Goal: Task Accomplishment & Management: Manage account settings

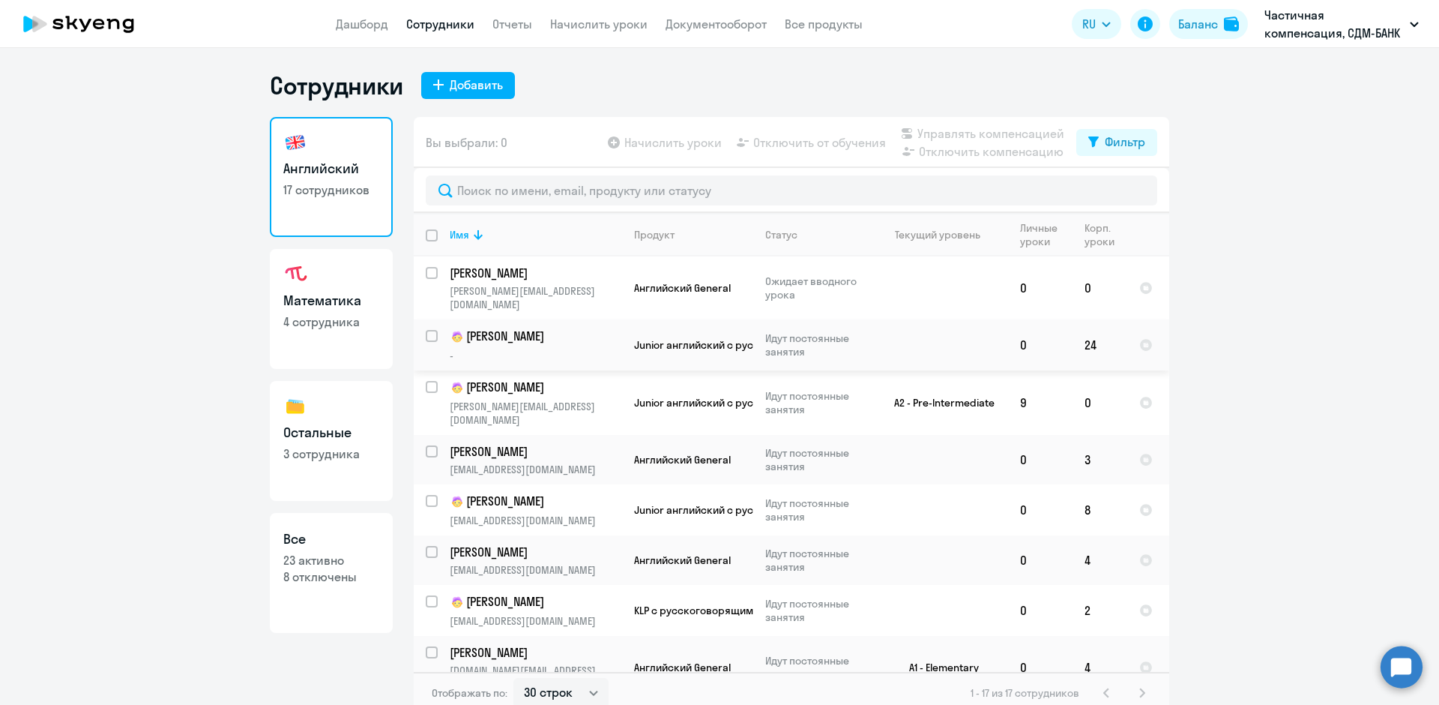
select select "30"
click at [334, 298] on h3 "Математика" at bounding box center [331, 300] width 96 height 19
select select "30"
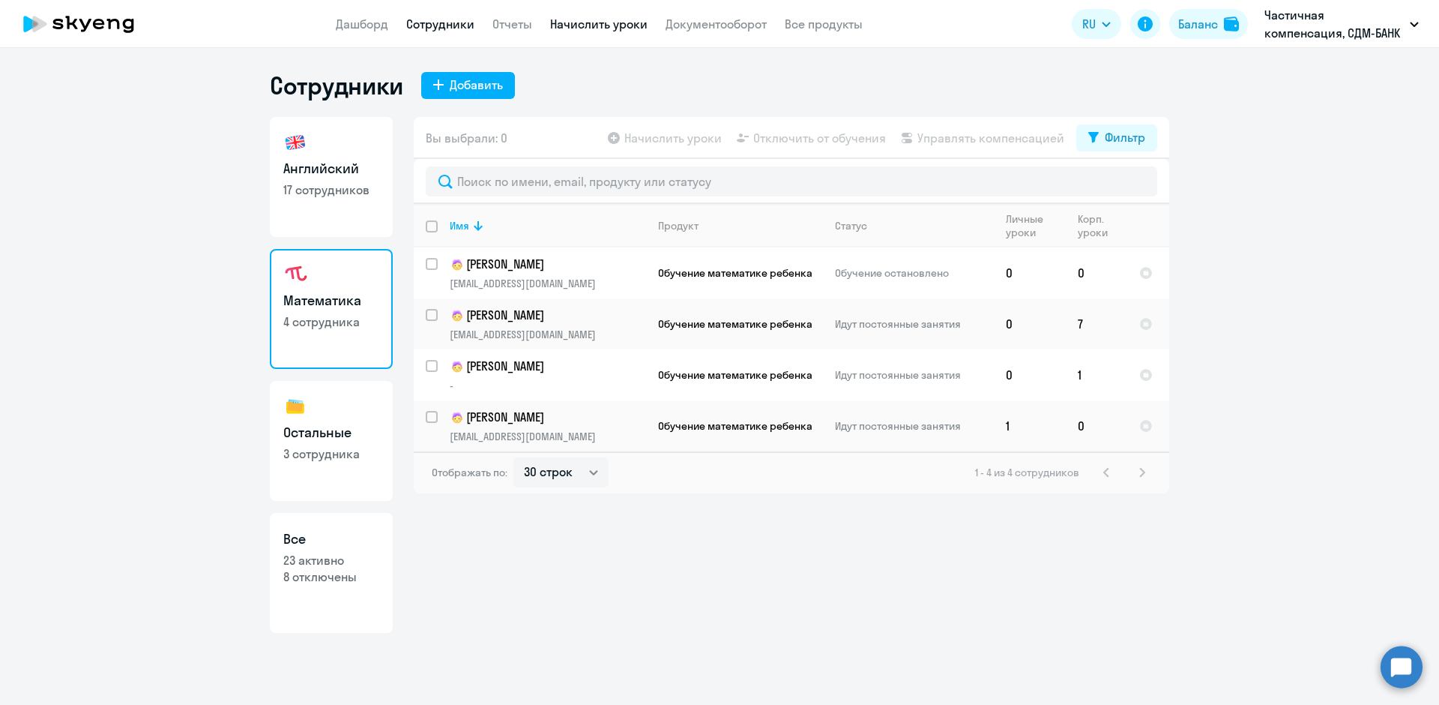
click at [582, 22] on link "Начислить уроки" at bounding box center [598, 23] width 97 height 15
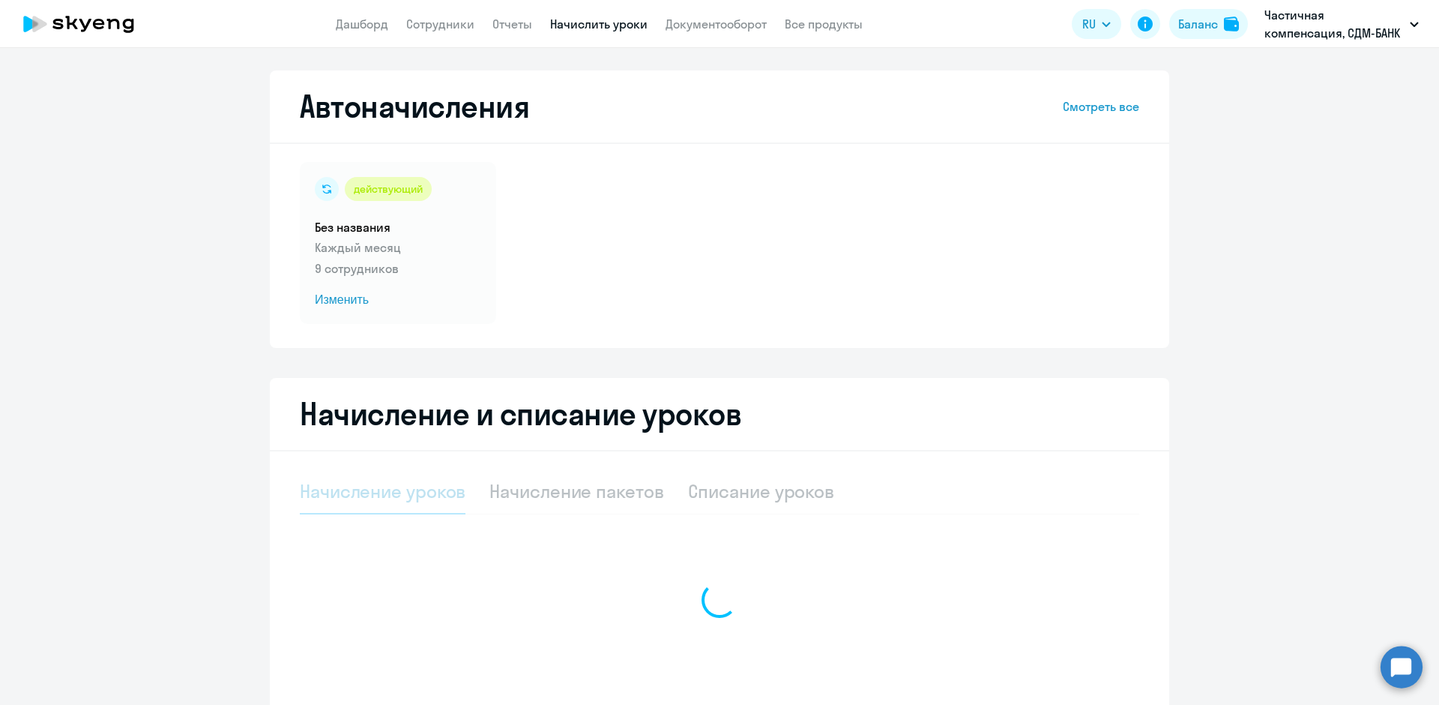
select select "10"
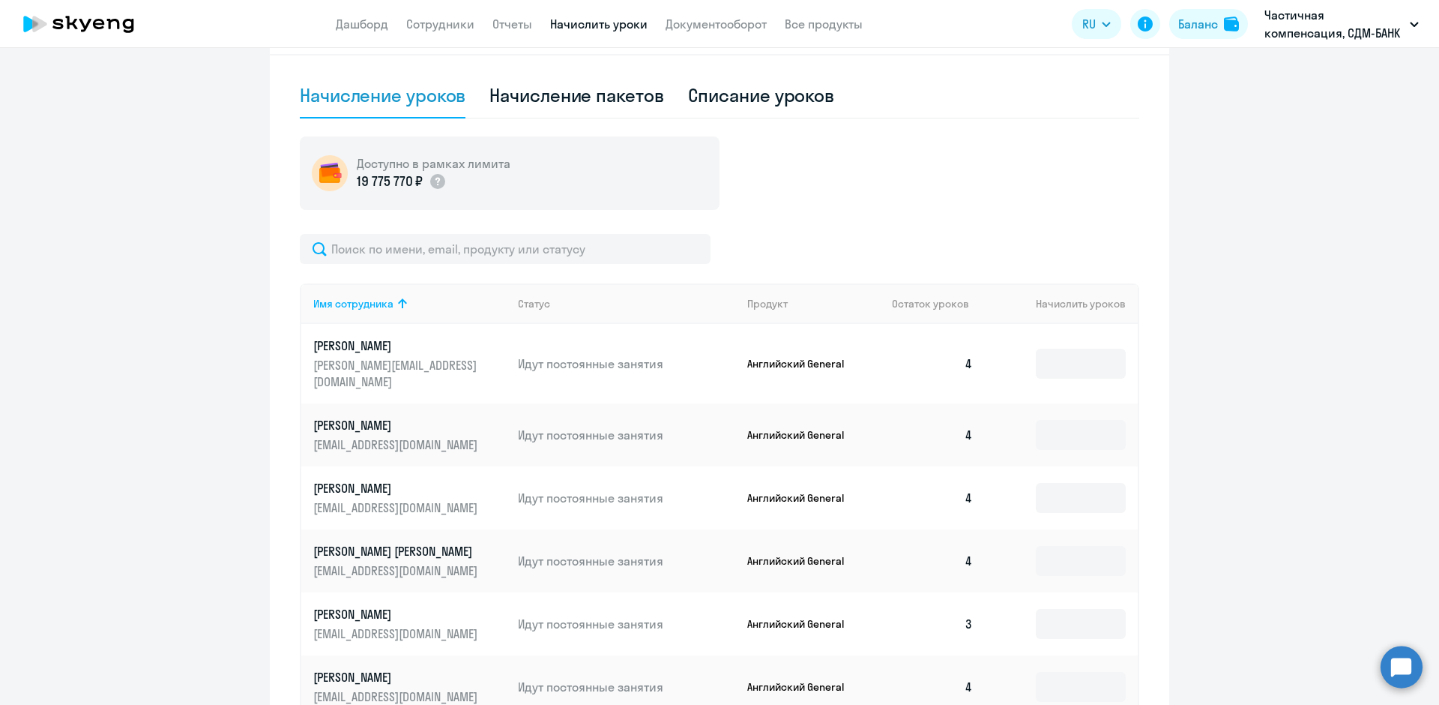
scroll to position [171, 0]
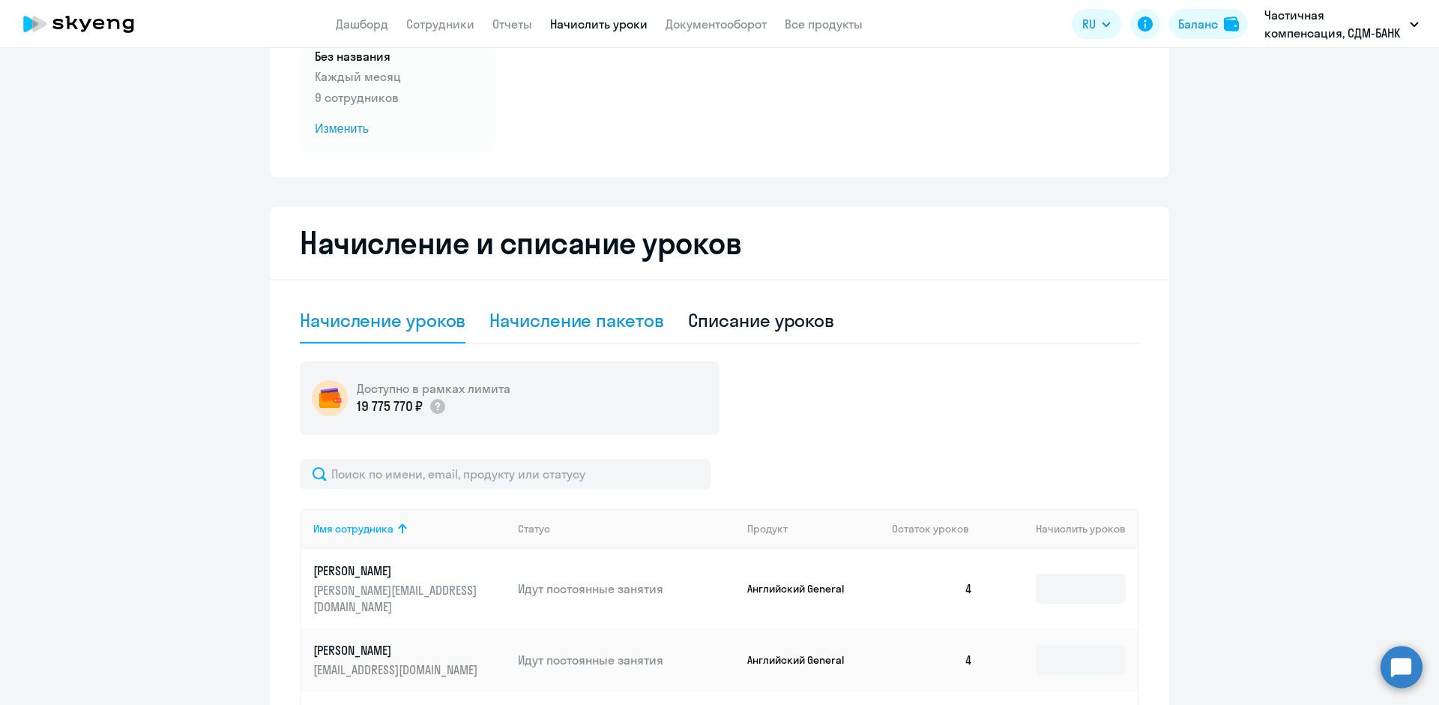
click at [580, 317] on div "Начисление пакетов" at bounding box center [576, 320] width 174 height 24
select select "10"
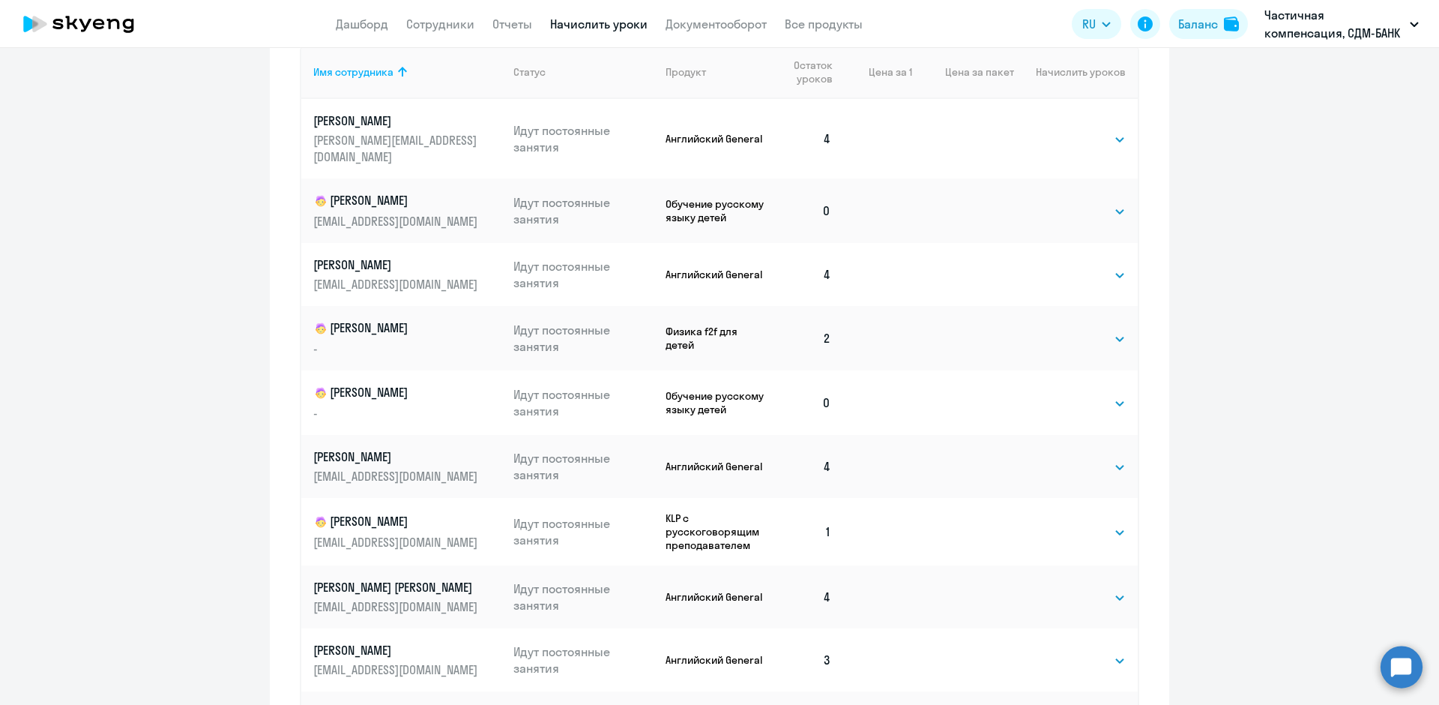
scroll to position [409, 0]
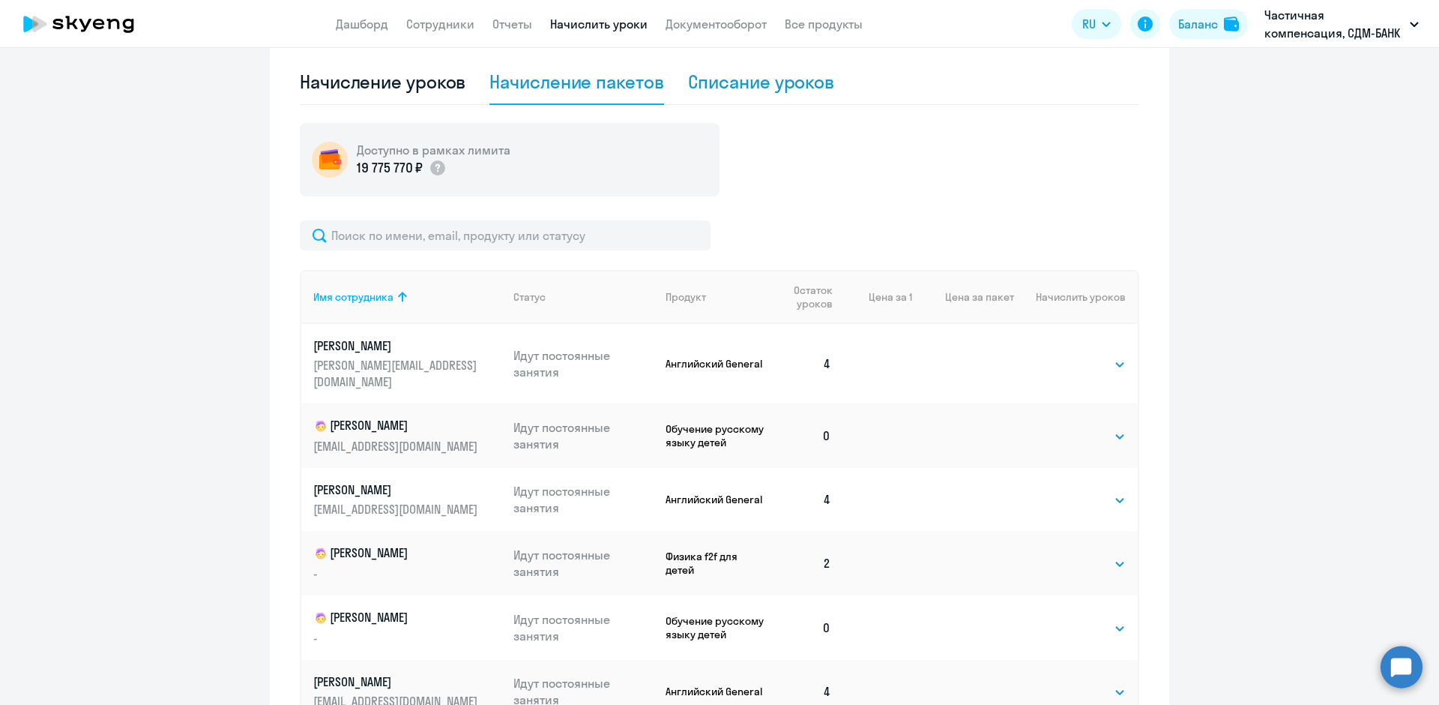
click at [739, 79] on div "Списание уроков" at bounding box center [761, 82] width 147 height 24
select select "10"
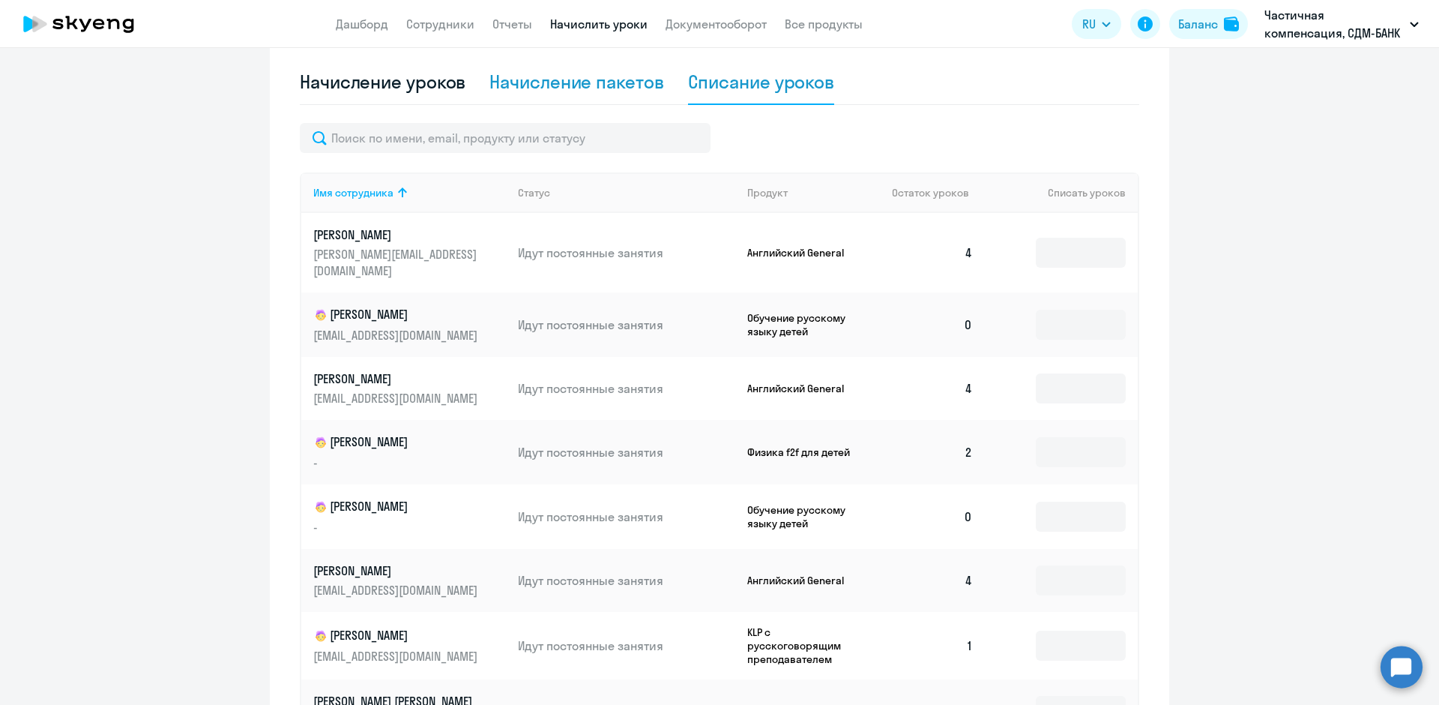
click at [559, 76] on div "Начисление пакетов" at bounding box center [576, 82] width 174 height 24
select select "10"
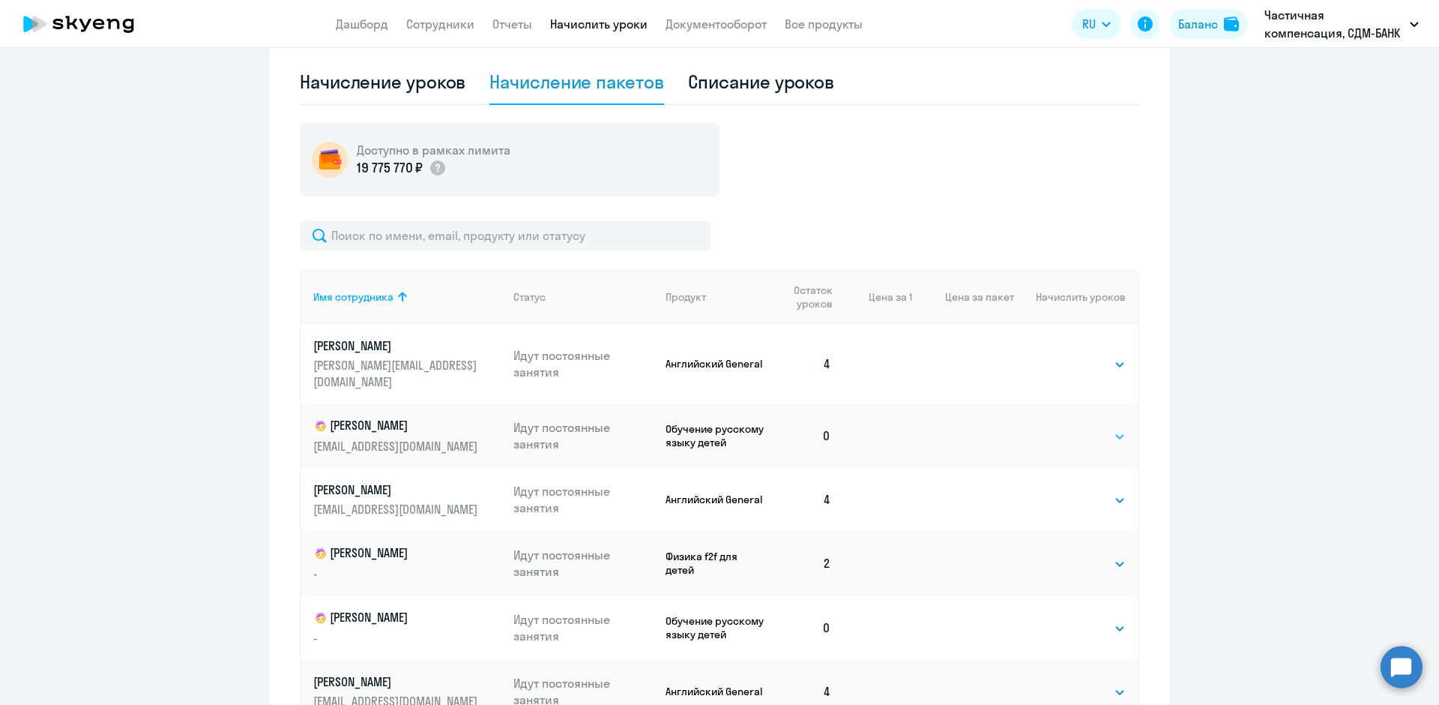
click at [1104, 427] on select "Выбрать 4 8 16 32 64 96 128" at bounding box center [1094, 436] width 61 height 18
select select "4"
click at [1064, 427] on select "Выбрать 4 8 16 32 64 96 128" at bounding box center [1094, 436] width 61 height 18
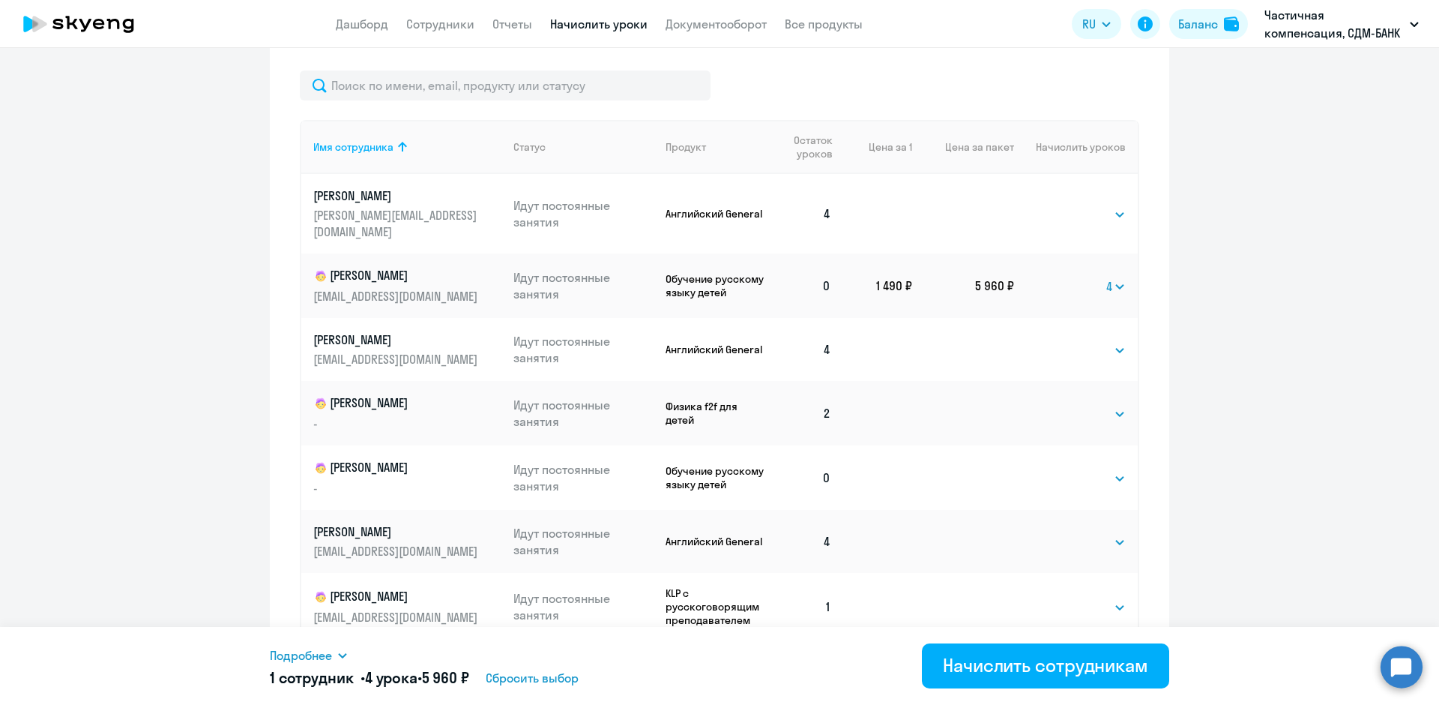
scroll to position [634, 0]
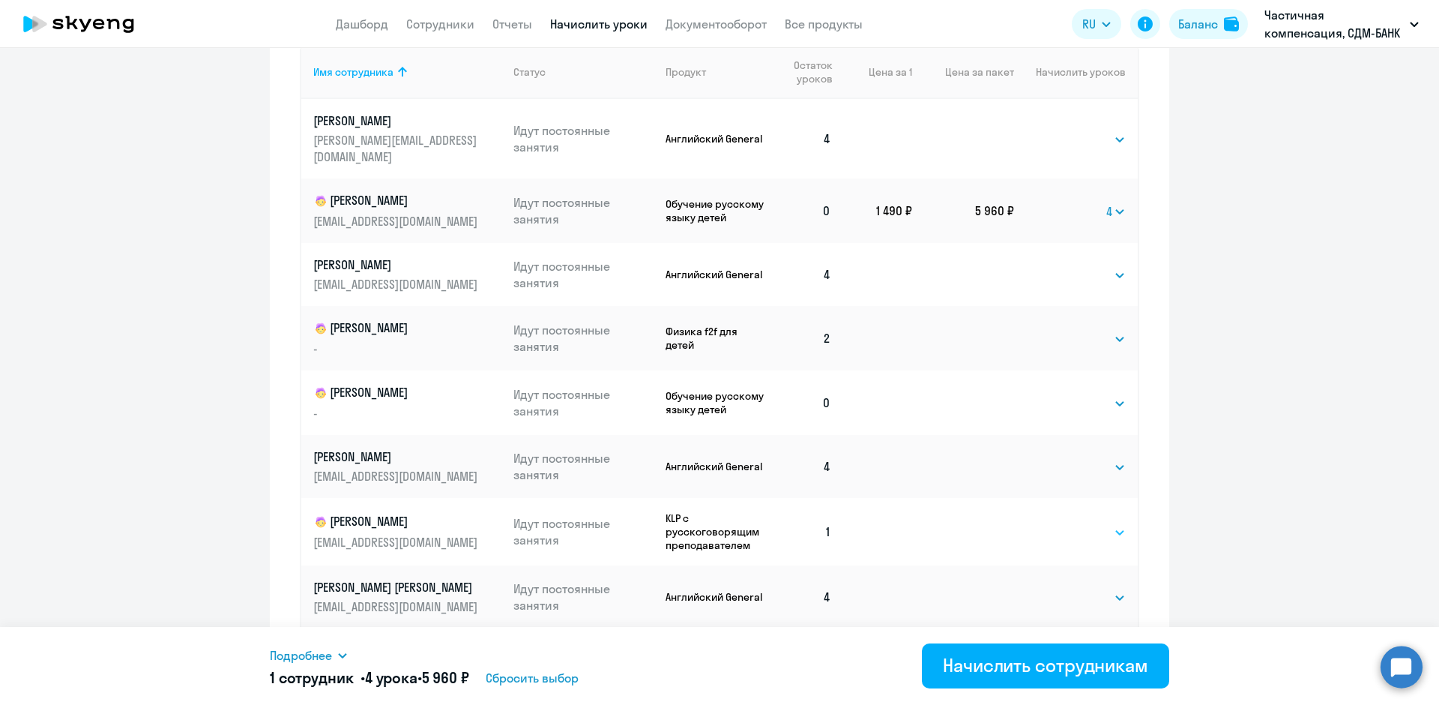
click at [1102, 523] on select "Выбрать 4 8 16 32 64 96 128" at bounding box center [1094, 532] width 61 height 18
select select "4"
click at [1064, 523] on select "Выбрать 4 8 16 32 64 96 128" at bounding box center [1094, 532] width 61 height 18
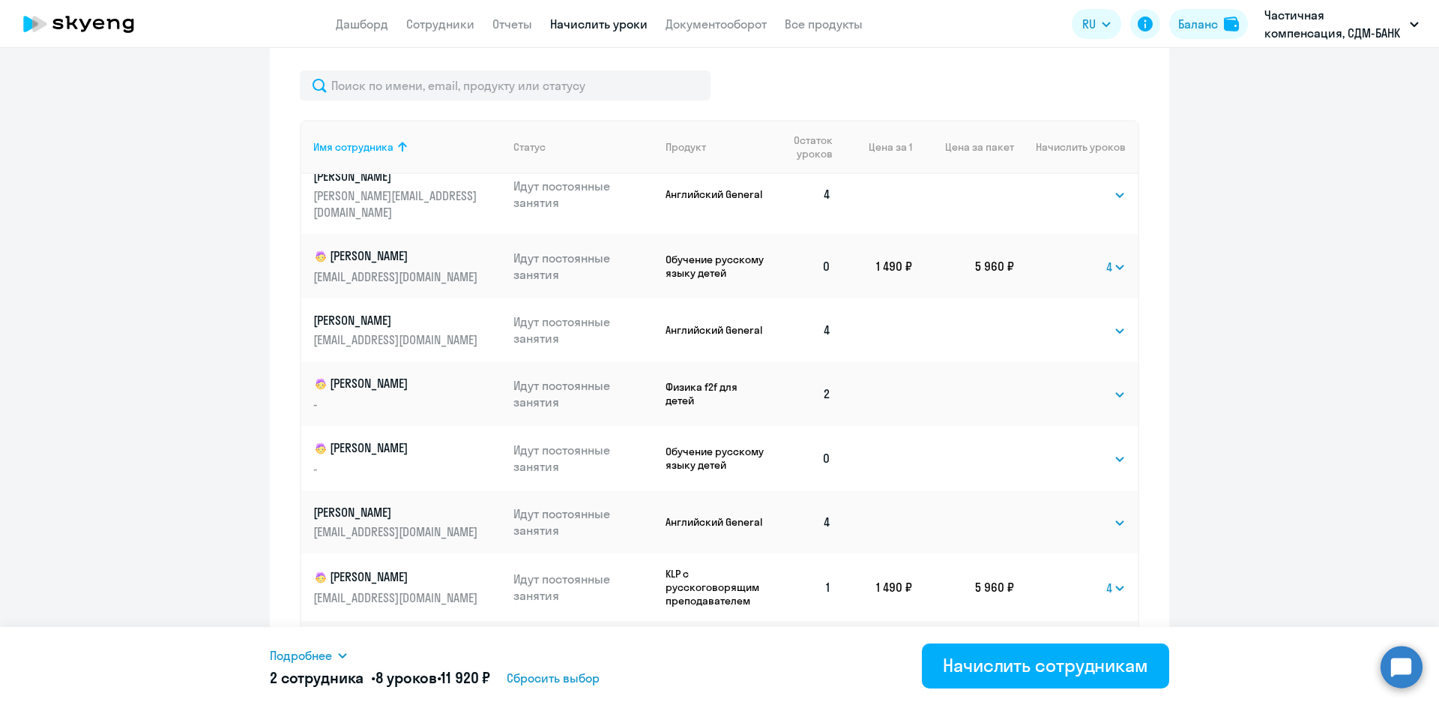
scroll to position [784, 0]
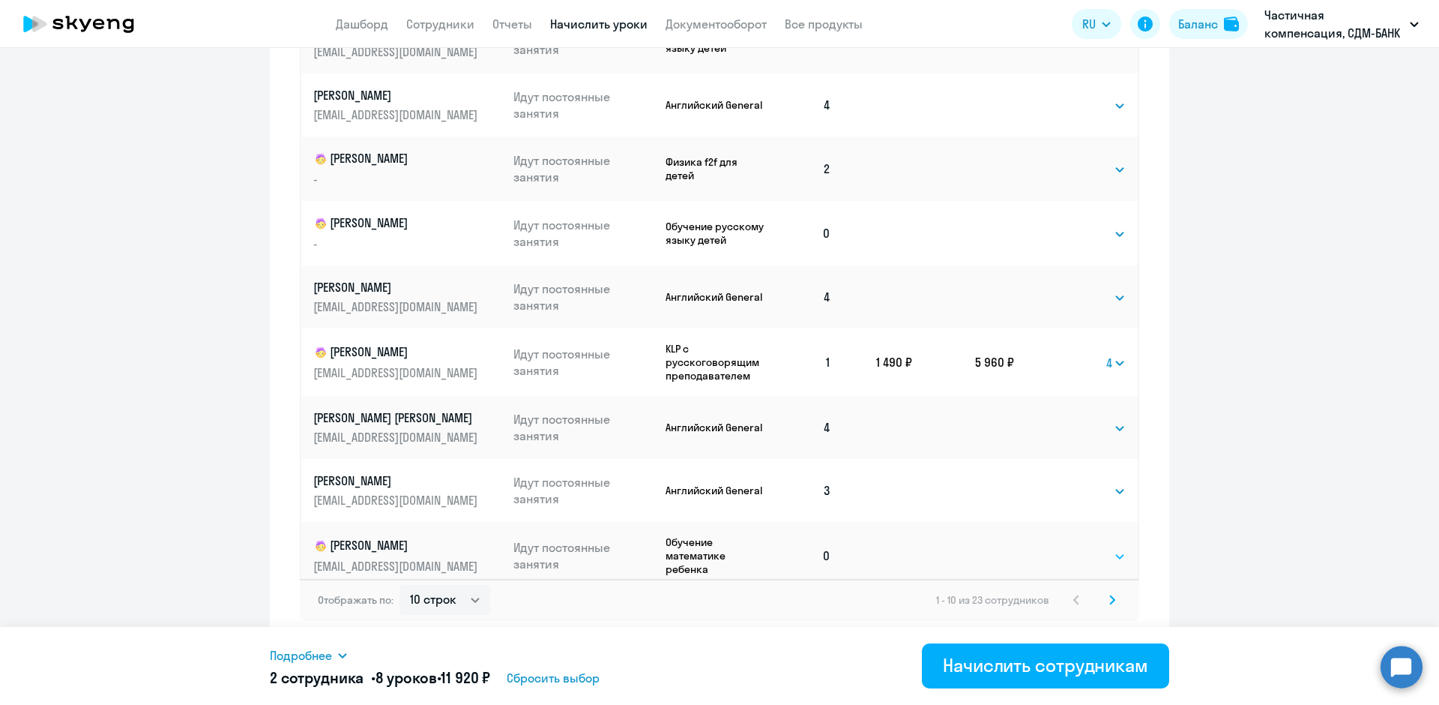
click at [1097, 547] on select "Выбрать 4 8 16 32 64 96 128" at bounding box center [1094, 556] width 61 height 18
select select "4"
click at [1064, 547] on select "Выбрать 4 8 16 32 64 96 128" at bounding box center [1094, 556] width 61 height 18
click at [469, 598] on select "10 строк 30 строк 50 строк" at bounding box center [445, 600] width 91 height 30
select select "30"
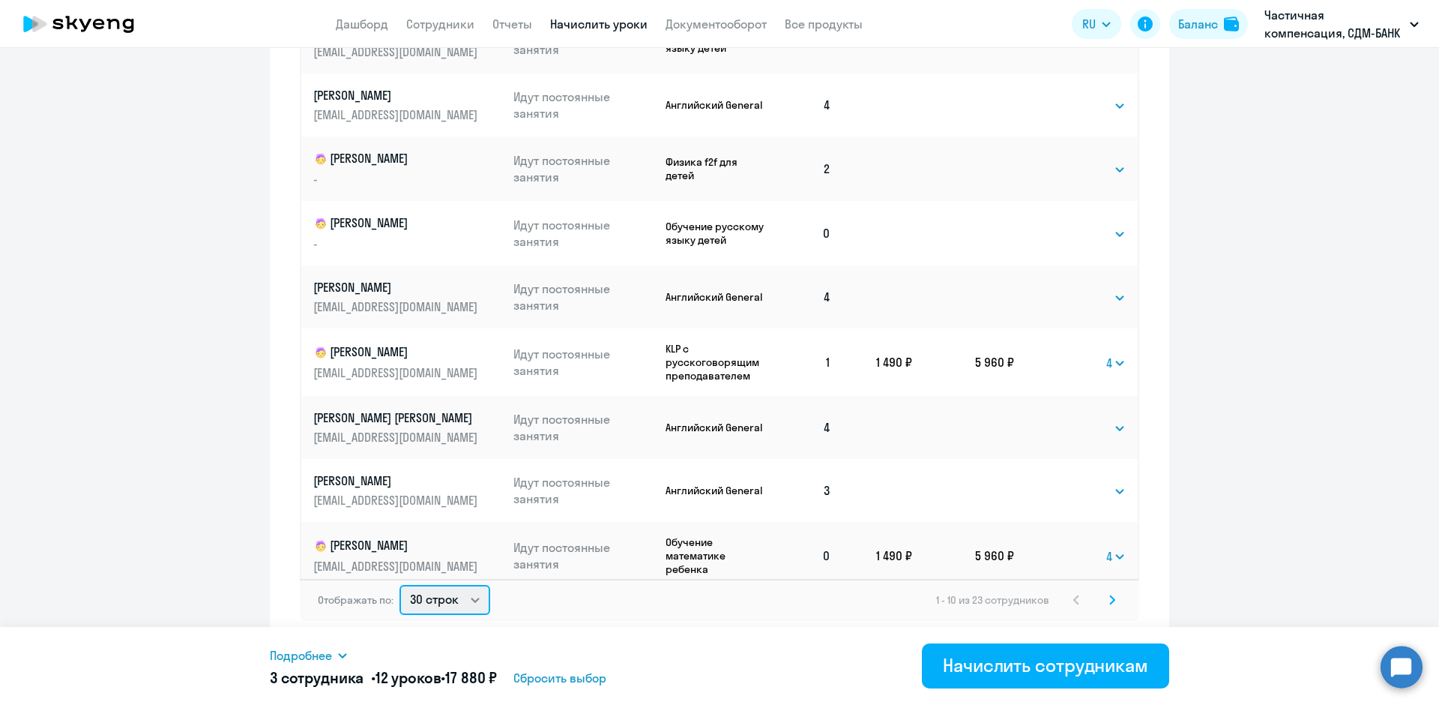
click at [400, 585] on select "10 строк 30 строк 50 строк" at bounding box center [445, 600] width 91 height 30
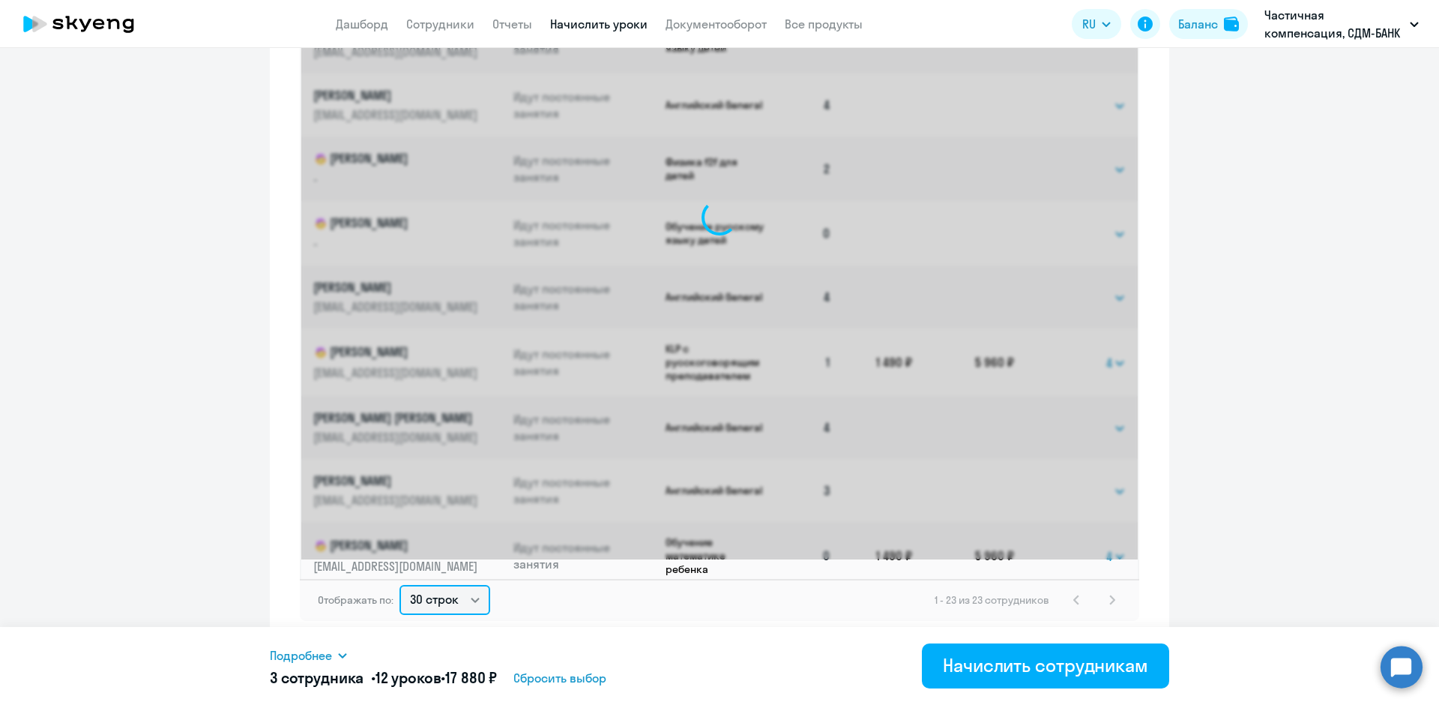
scroll to position [0, 0]
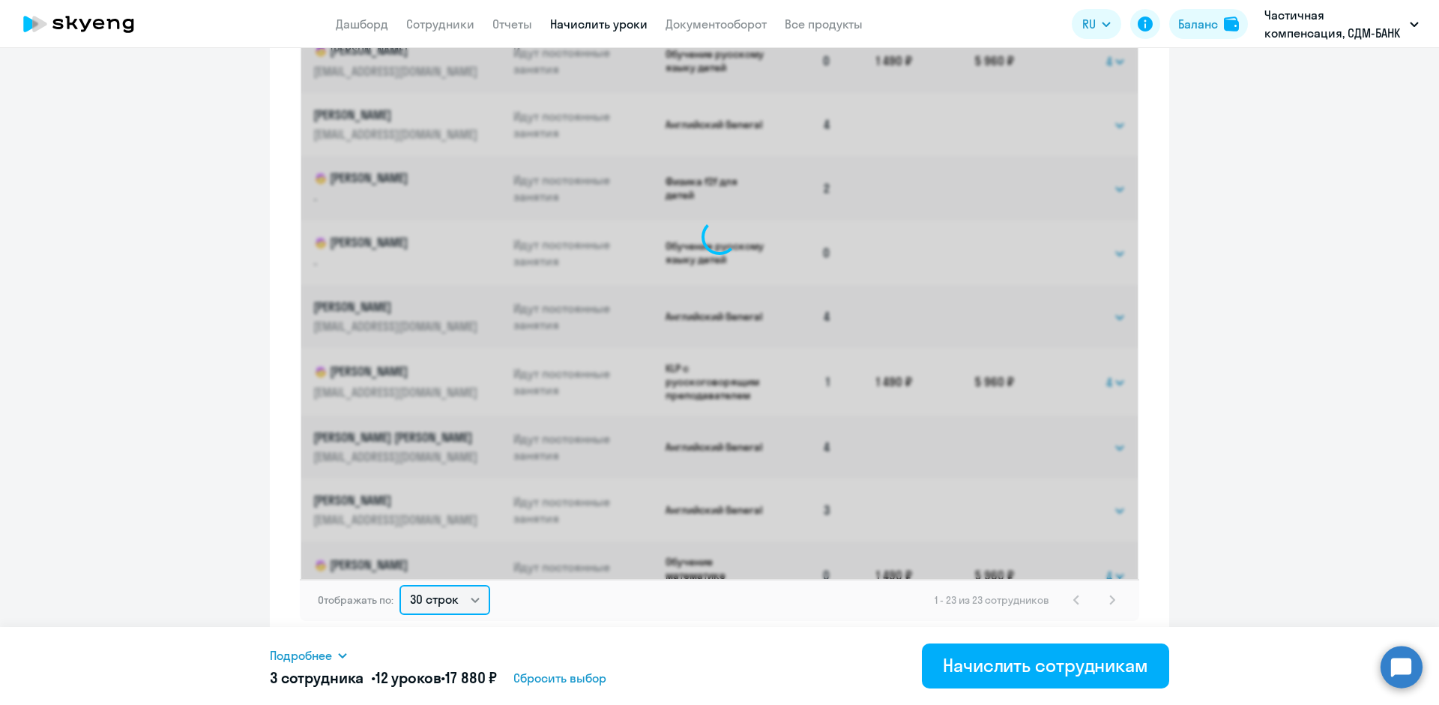
select select "4"
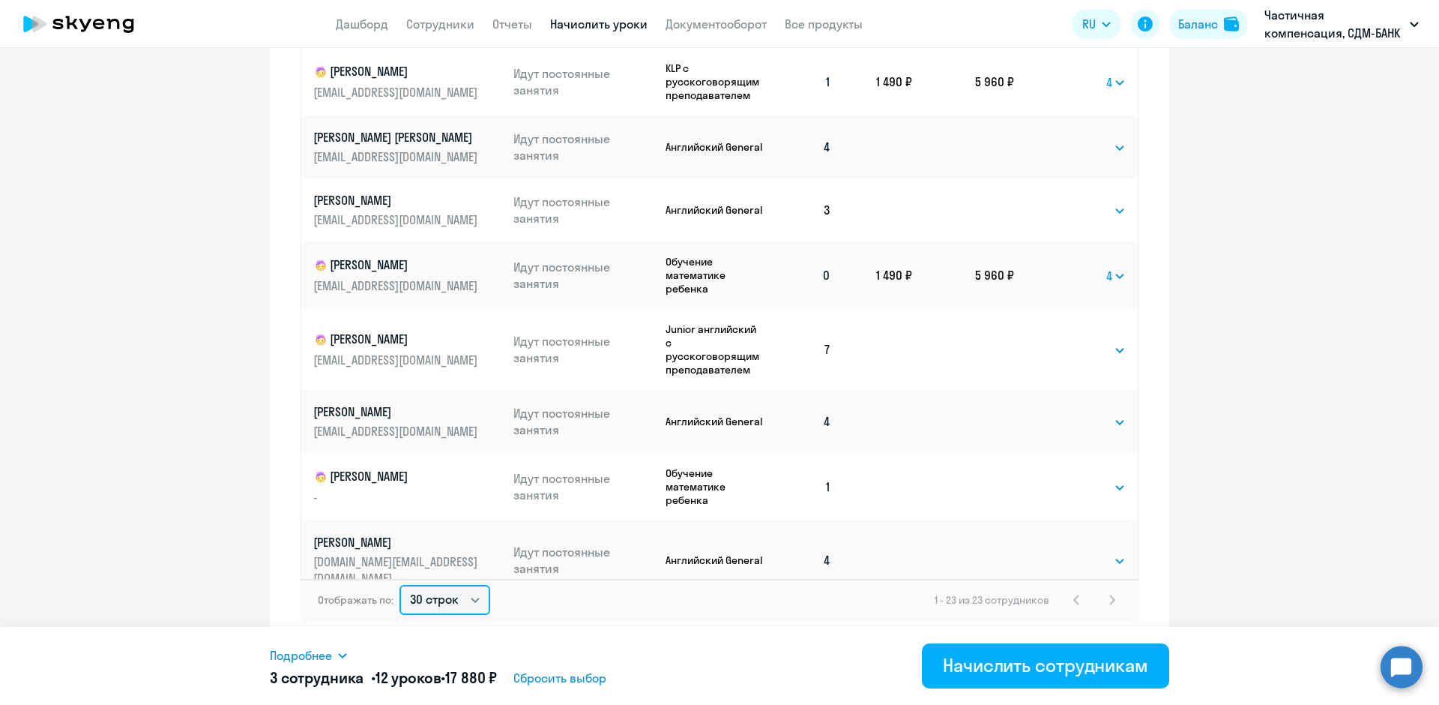
scroll to position [375, 0]
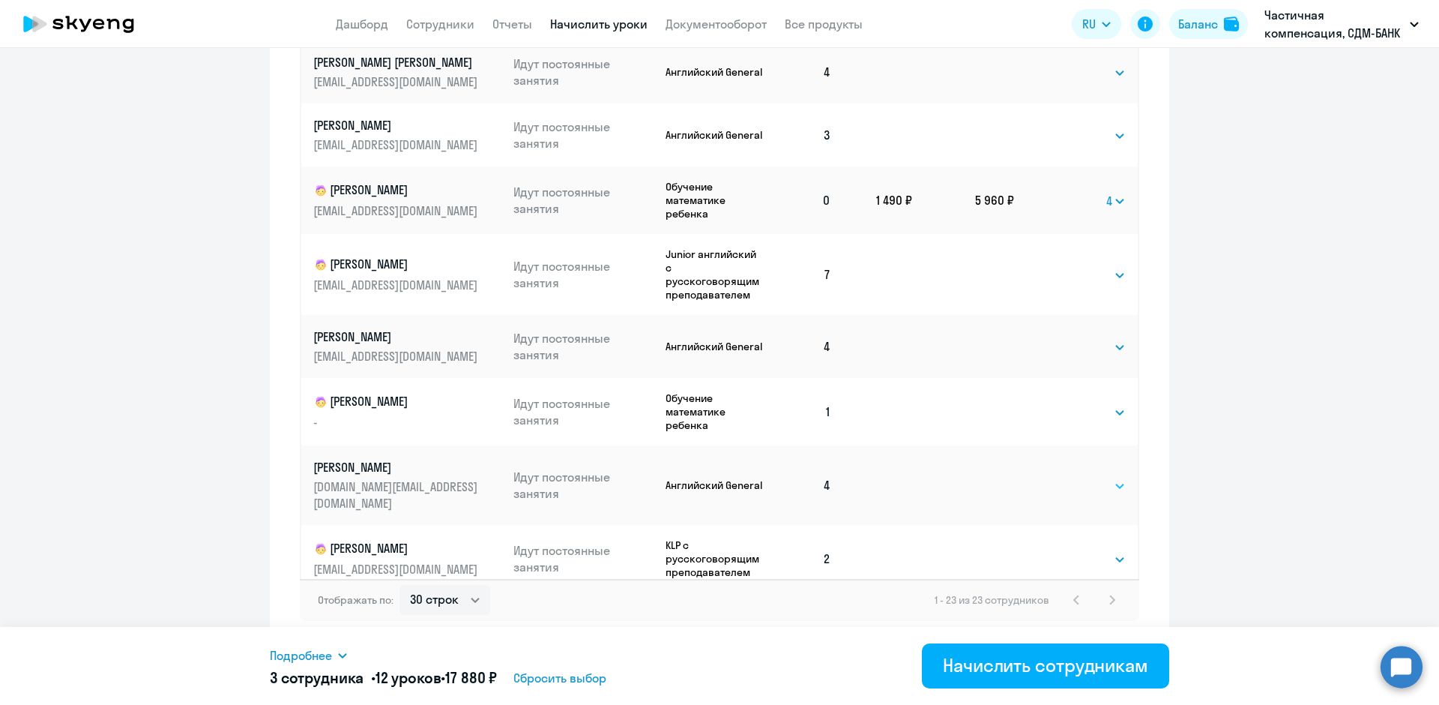
click at [1104, 477] on select "Выбрать 4 8 16 32 64" at bounding box center [1094, 486] width 61 height 18
select select "4"
click at [1064, 477] on select "Выбрать 4 8 16 32 64" at bounding box center [1094, 486] width 61 height 18
click at [1106, 477] on select "Выбрать 4 8 16 32 64" at bounding box center [1115, 486] width 19 height 18
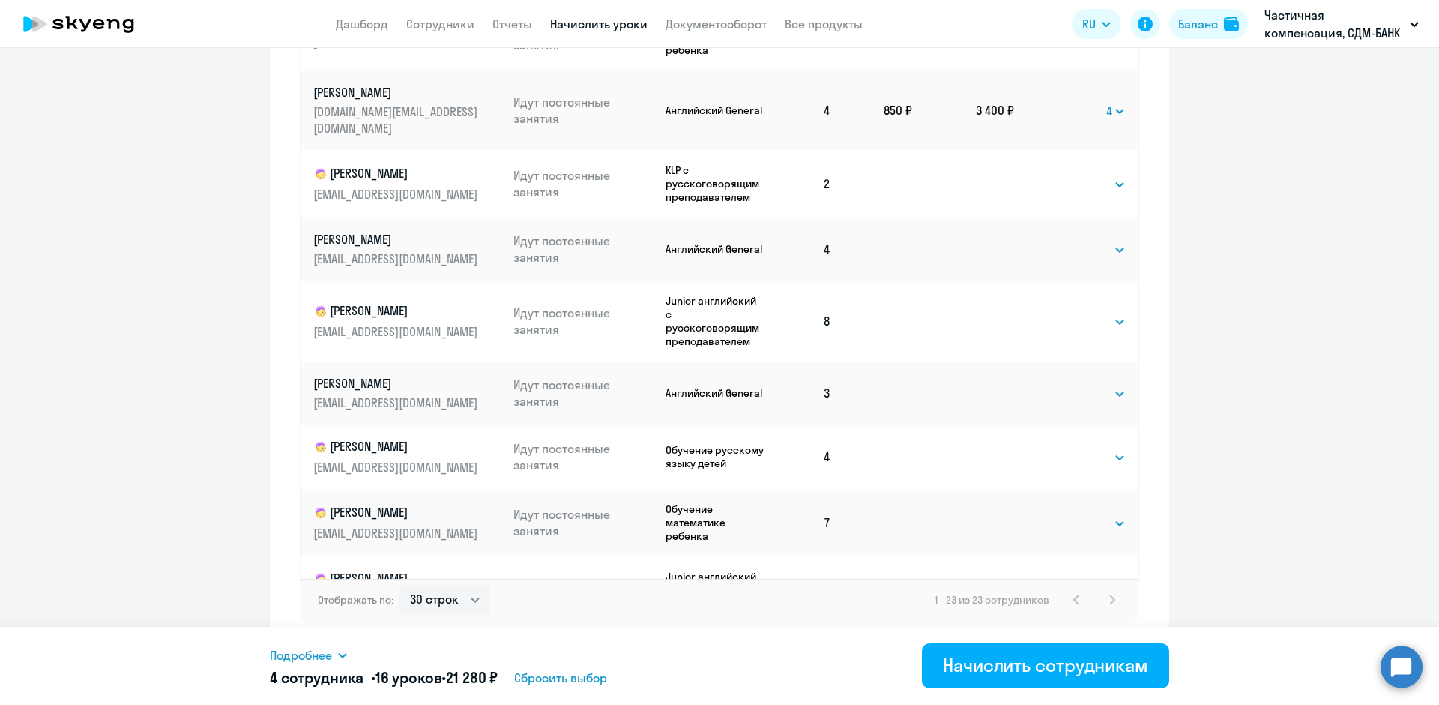
scroll to position [600, 0]
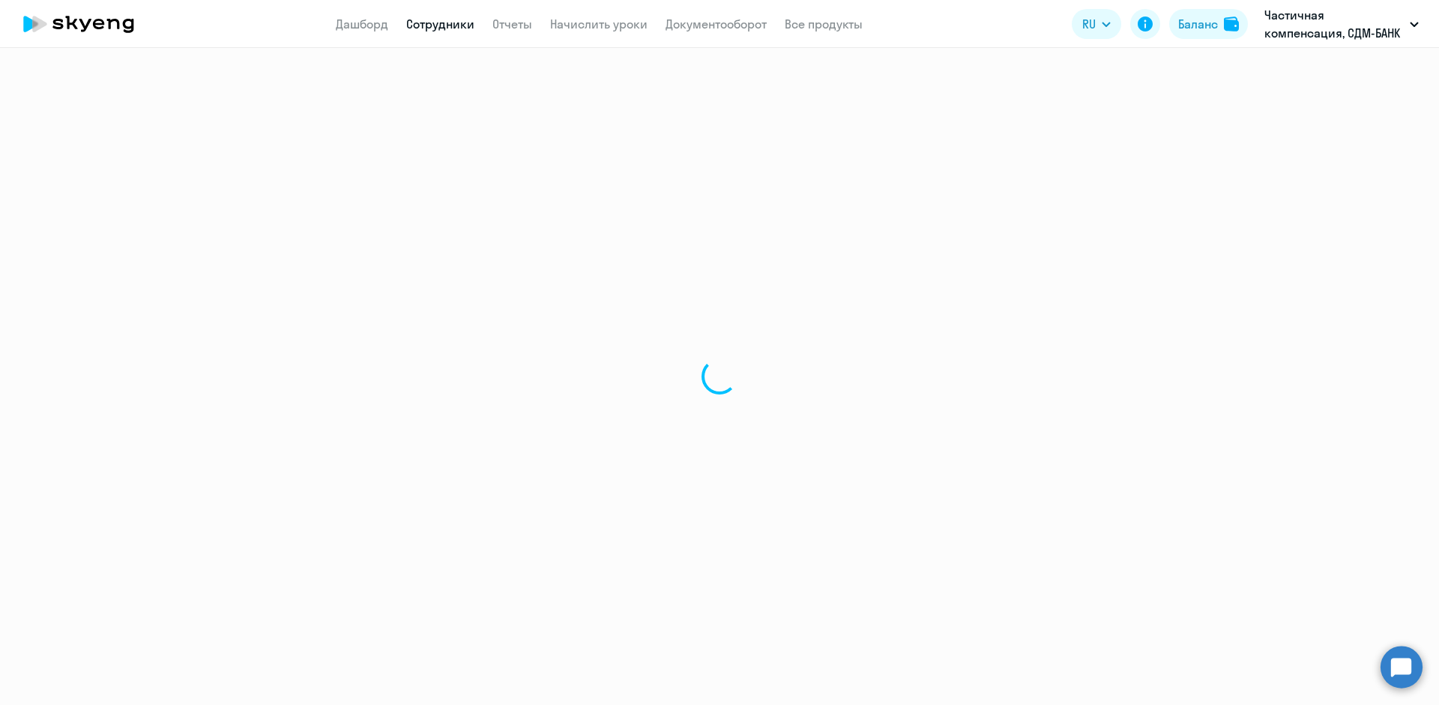
select select "30"
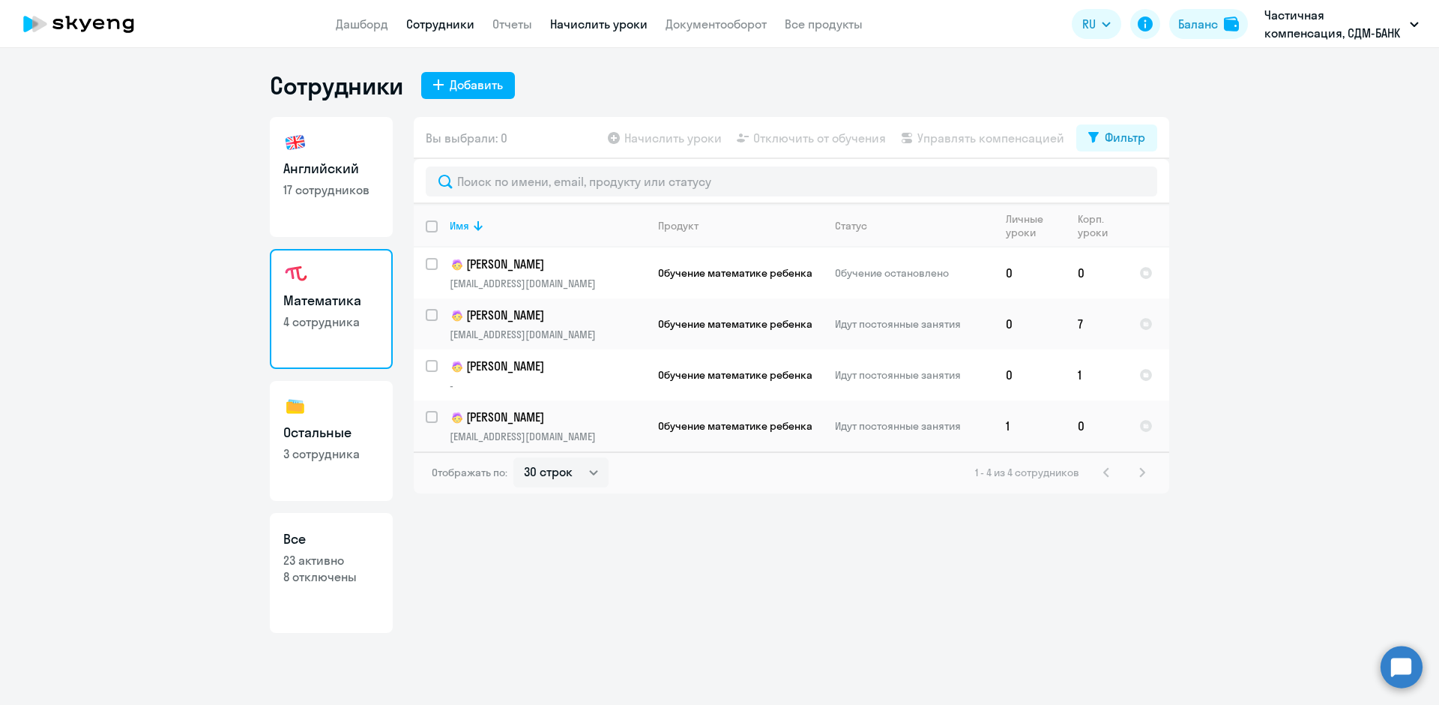
click at [582, 24] on link "Начислить уроки" at bounding box center [598, 23] width 97 height 15
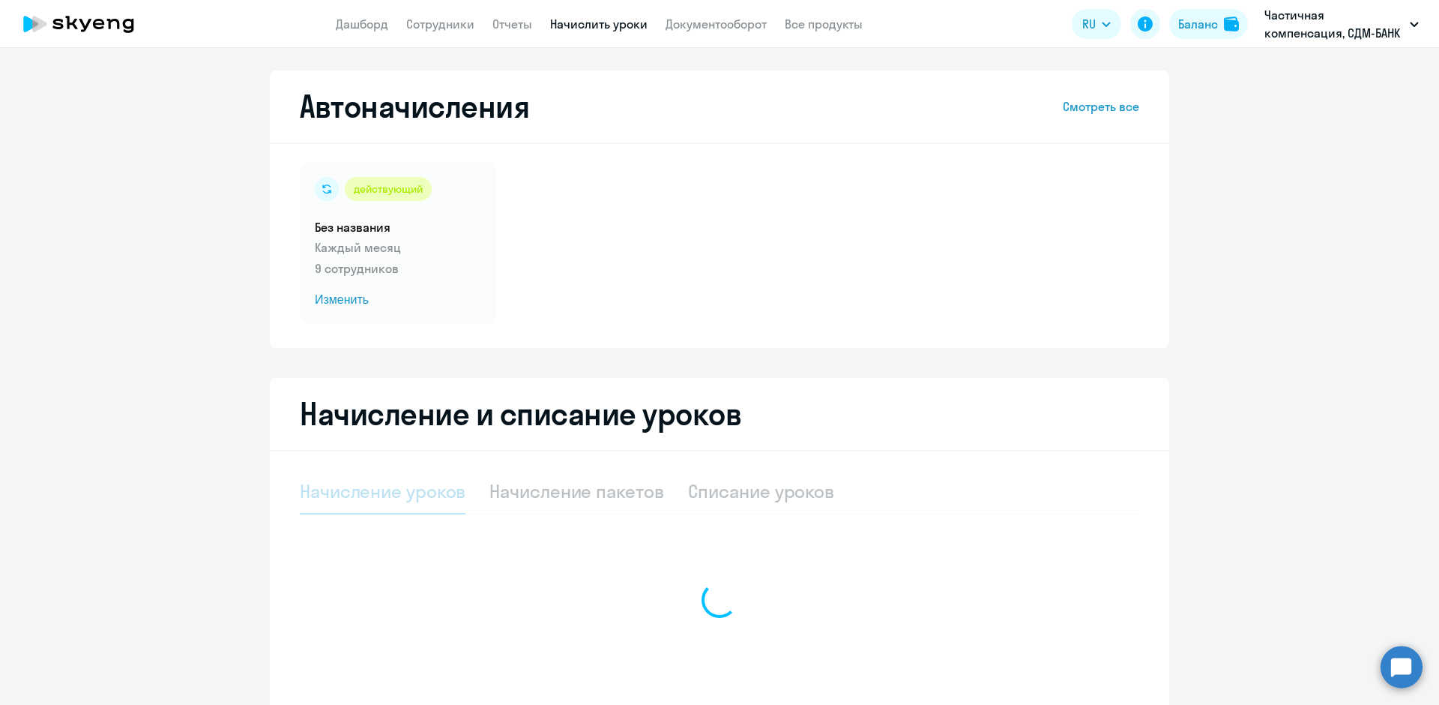
select select "10"
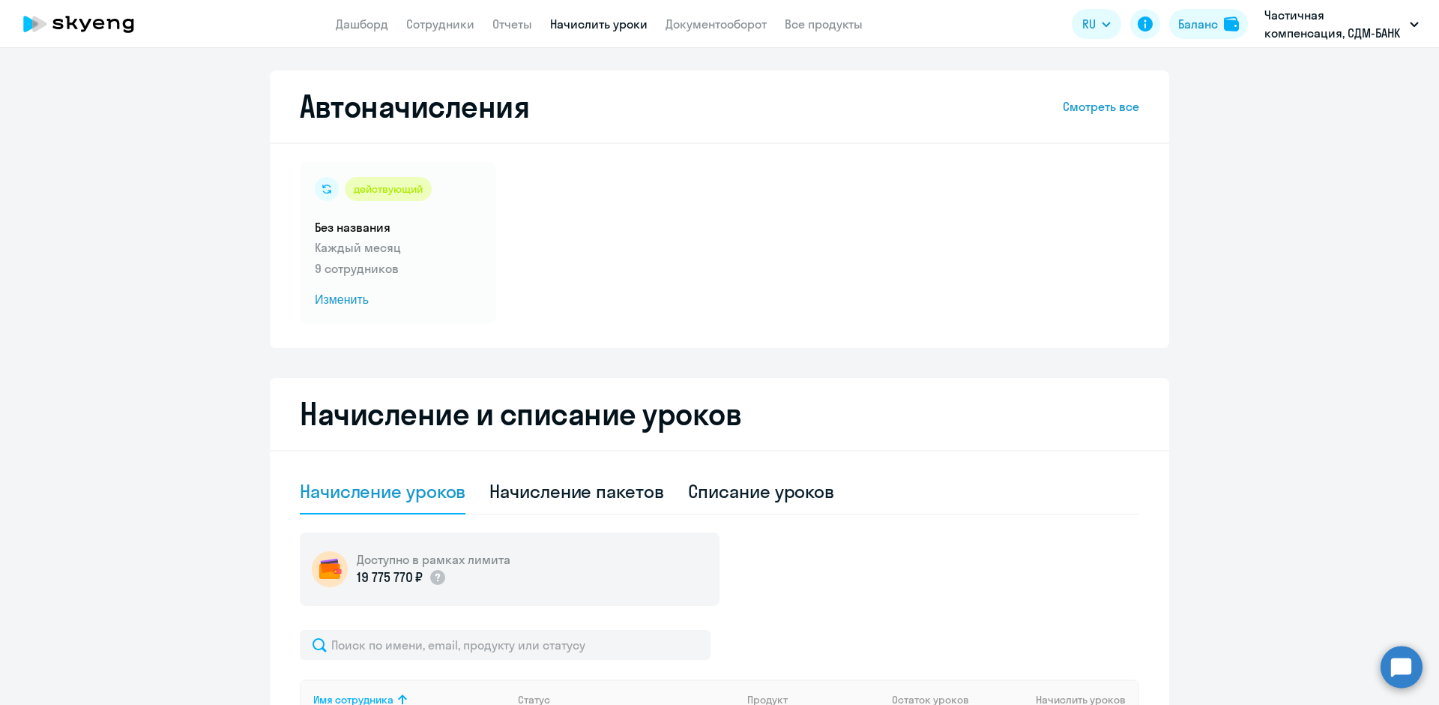
scroll to position [300, 0]
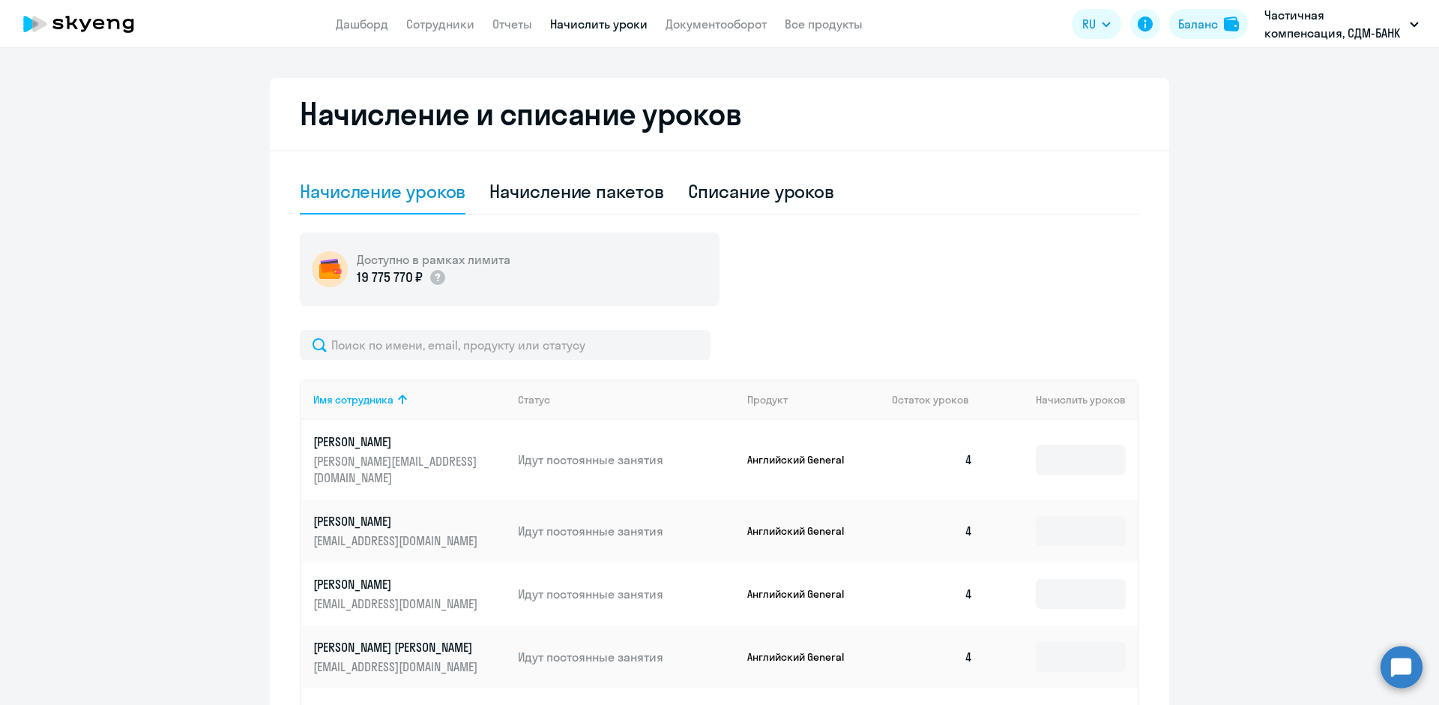
click at [555, 268] on div "Доступно в рамках лимита 19 775 770 ₽" at bounding box center [510, 268] width 420 height 73
click at [568, 267] on div "Доступно в рамках лимита 19 775 770 ₽" at bounding box center [510, 268] width 420 height 73
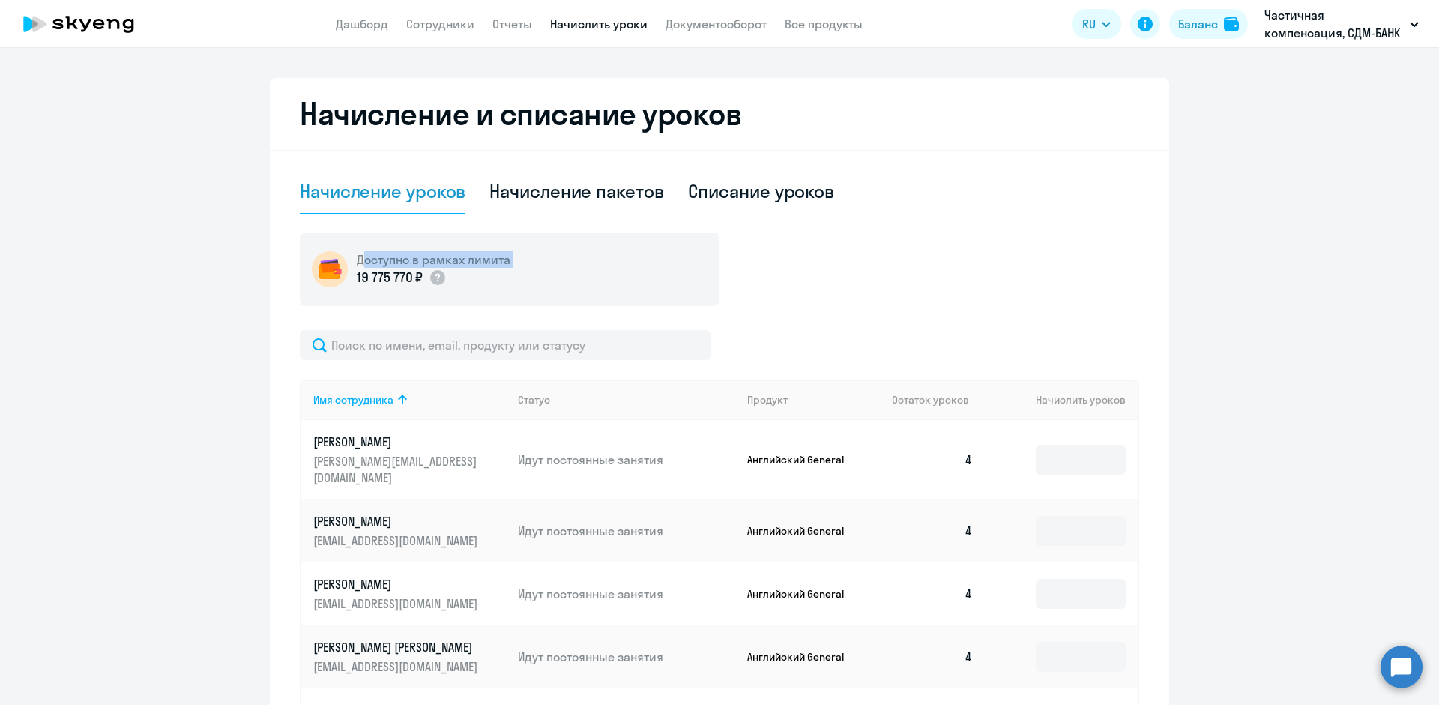
click at [568, 267] on div "Доступно в рамках лимита 19 775 770 ₽" at bounding box center [510, 268] width 420 height 73
click at [588, 191] on div "Начисление пакетов" at bounding box center [576, 191] width 174 height 24
select select "10"
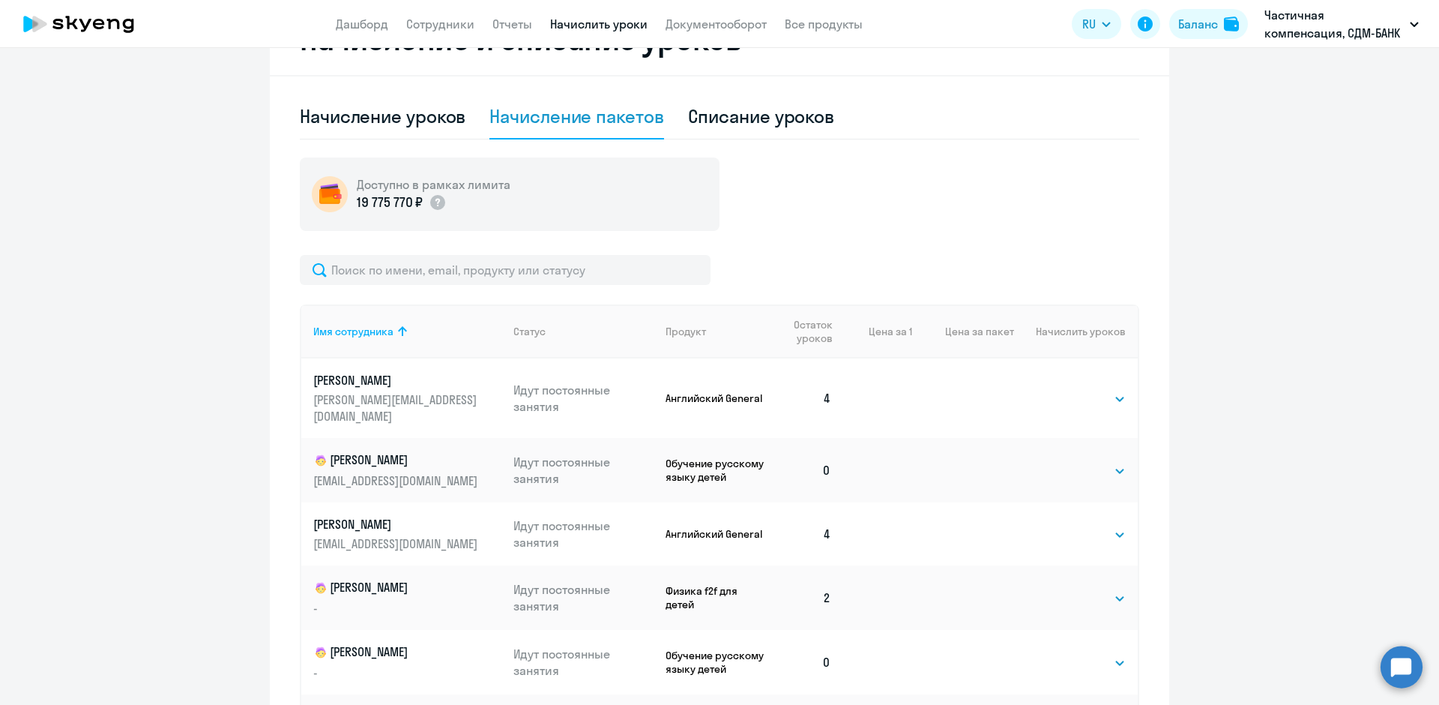
scroll to position [450, 0]
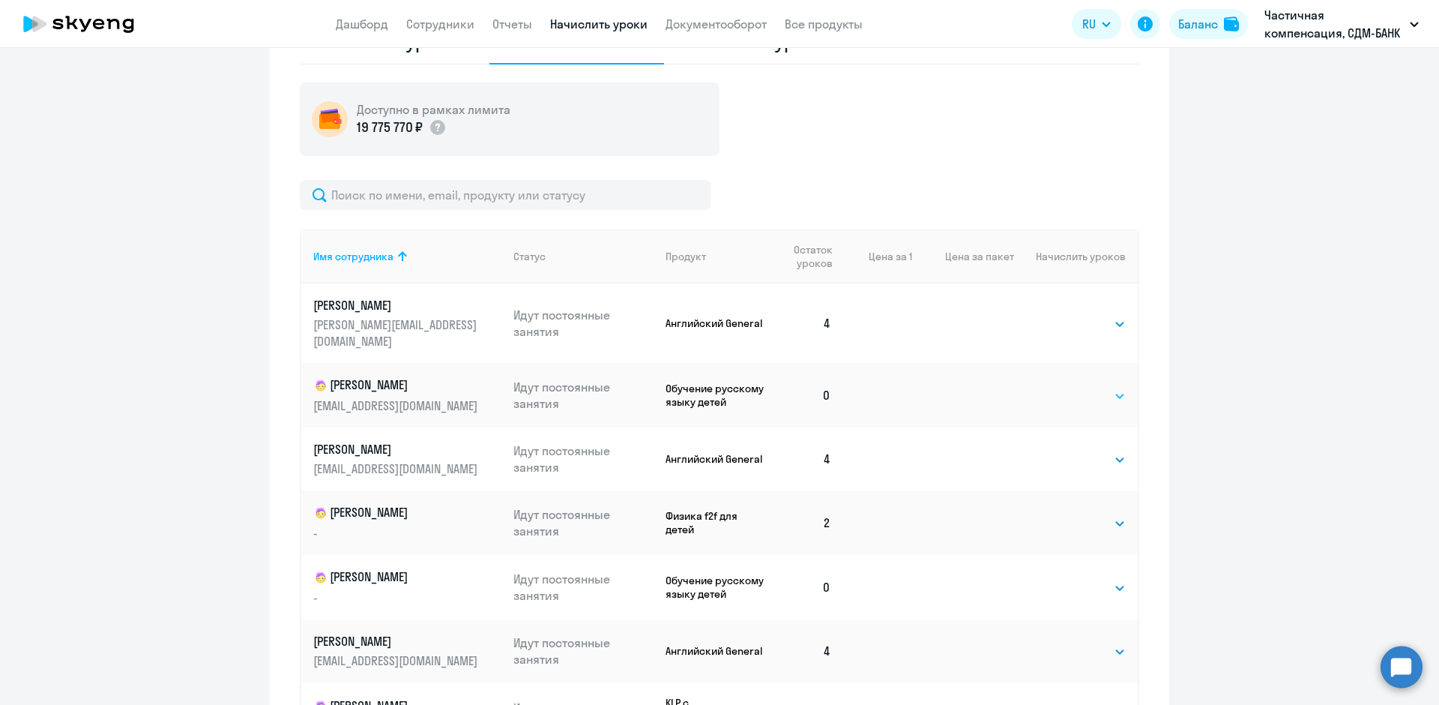
click at [1099, 387] on select "Выбрать 4 8 16 32 64 96 128" at bounding box center [1094, 396] width 61 height 18
select select "4"
click at [1064, 387] on select "Выбрать 4 8 16 32 64 96 128" at bounding box center [1094, 396] width 61 height 18
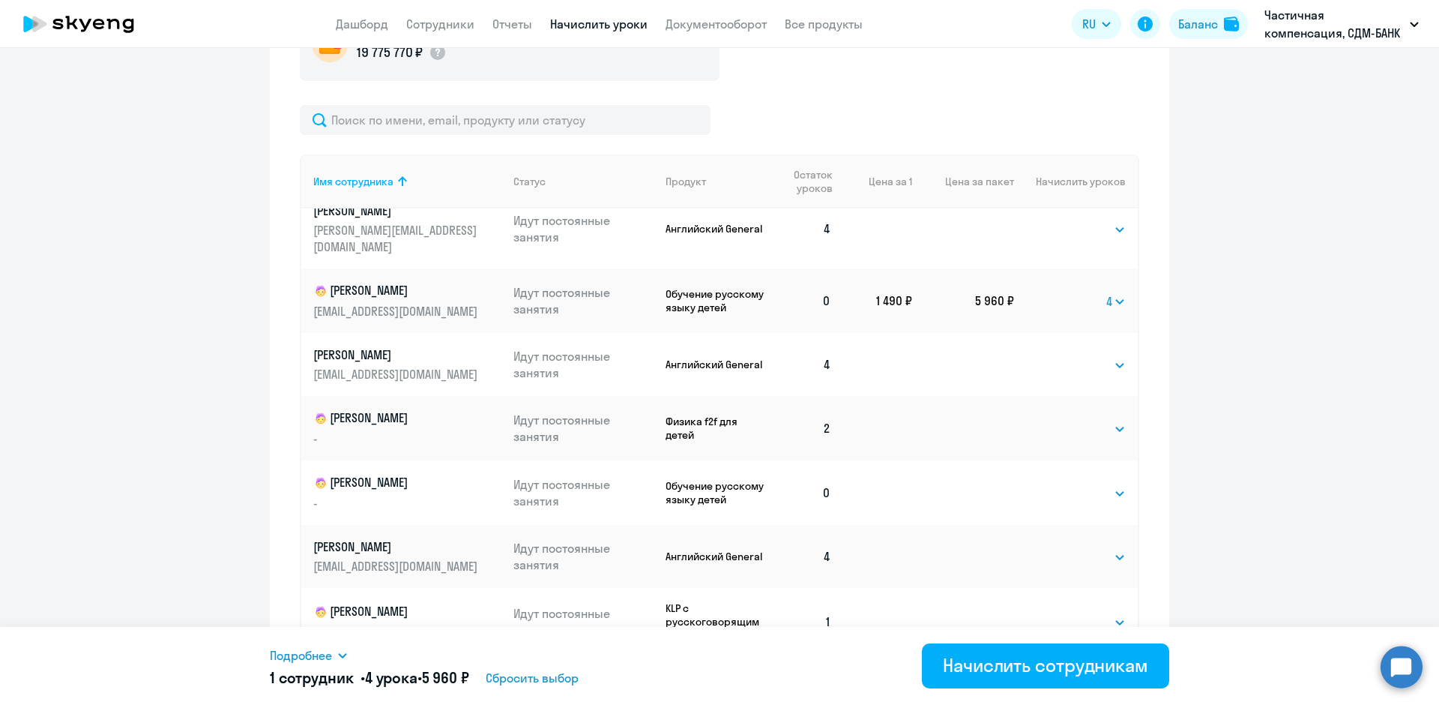
scroll to position [675, 0]
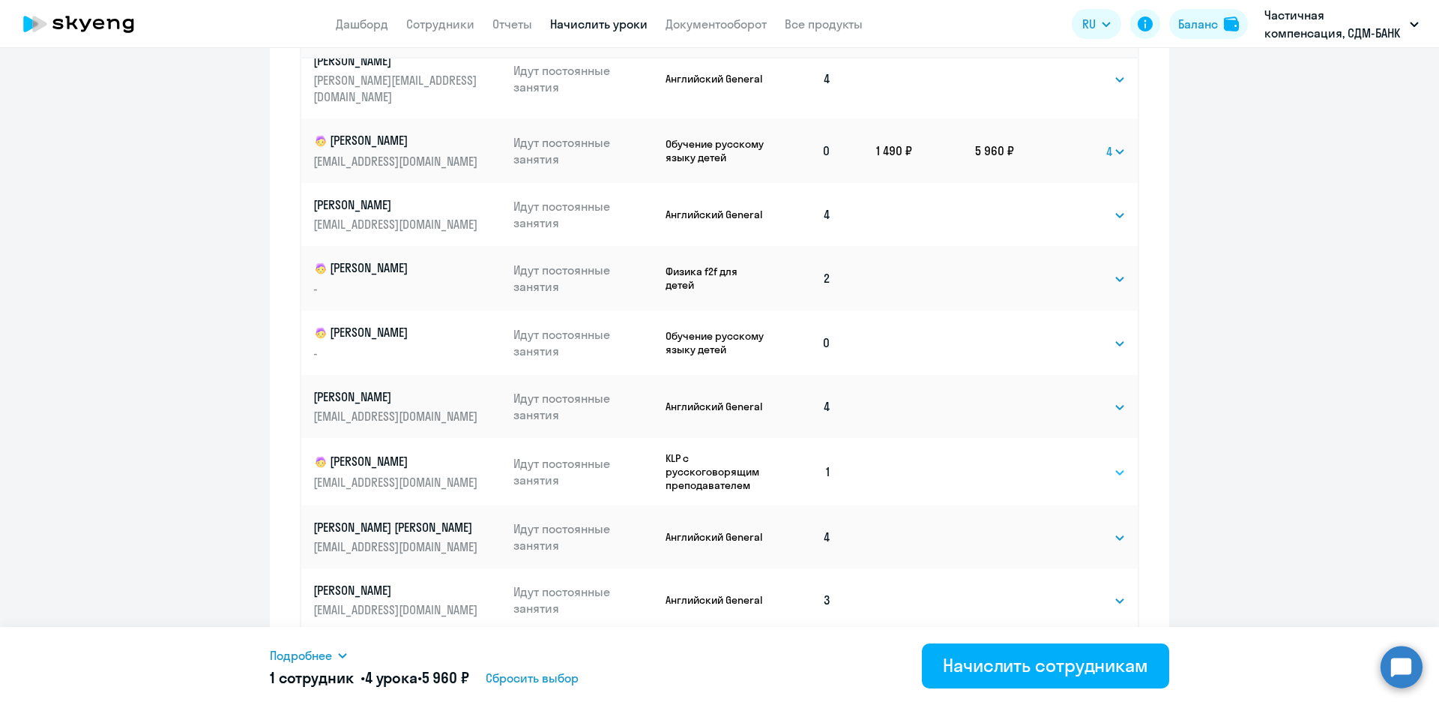
click at [1102, 463] on select "Выбрать 4 8 16 32 64 96 128" at bounding box center [1094, 472] width 61 height 18
select select "4"
click at [1064, 463] on select "Выбрать 4 8 16 32 64 96 128" at bounding box center [1094, 472] width 61 height 18
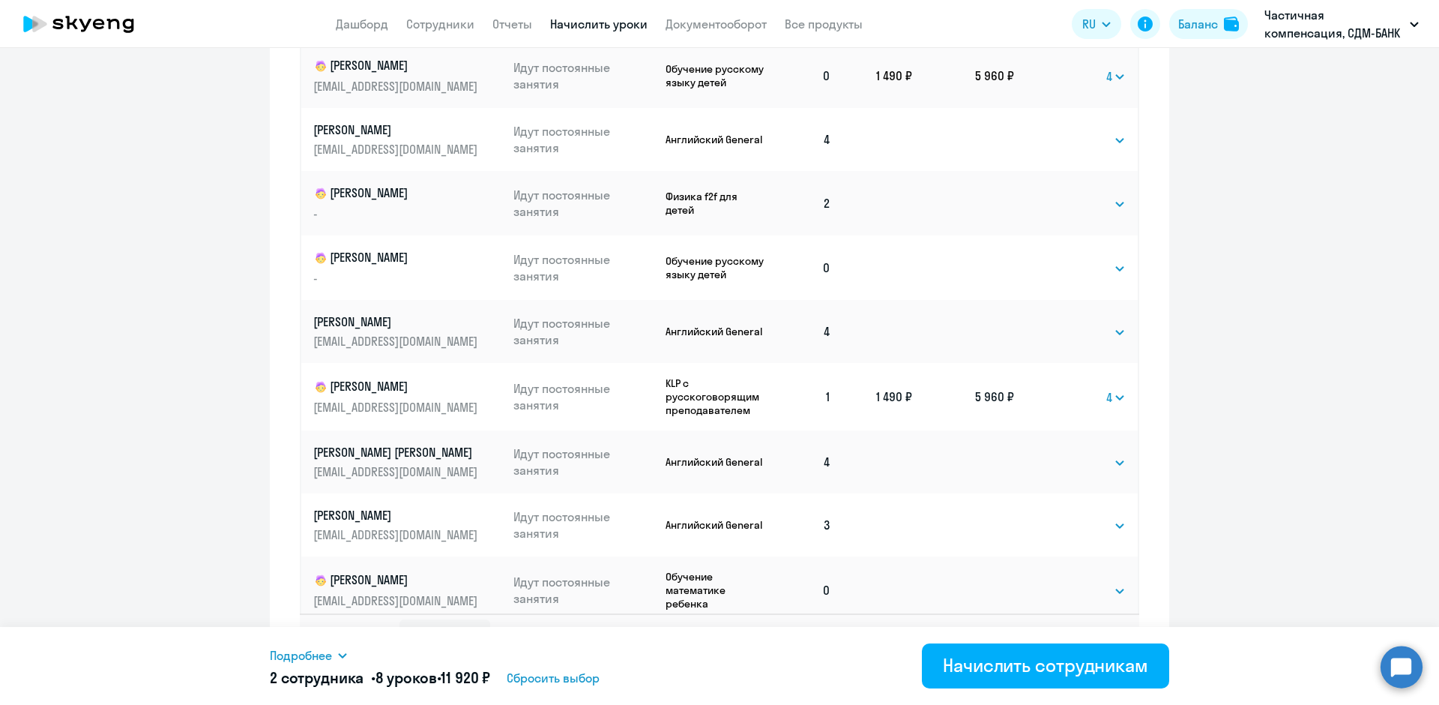
scroll to position [784, 0]
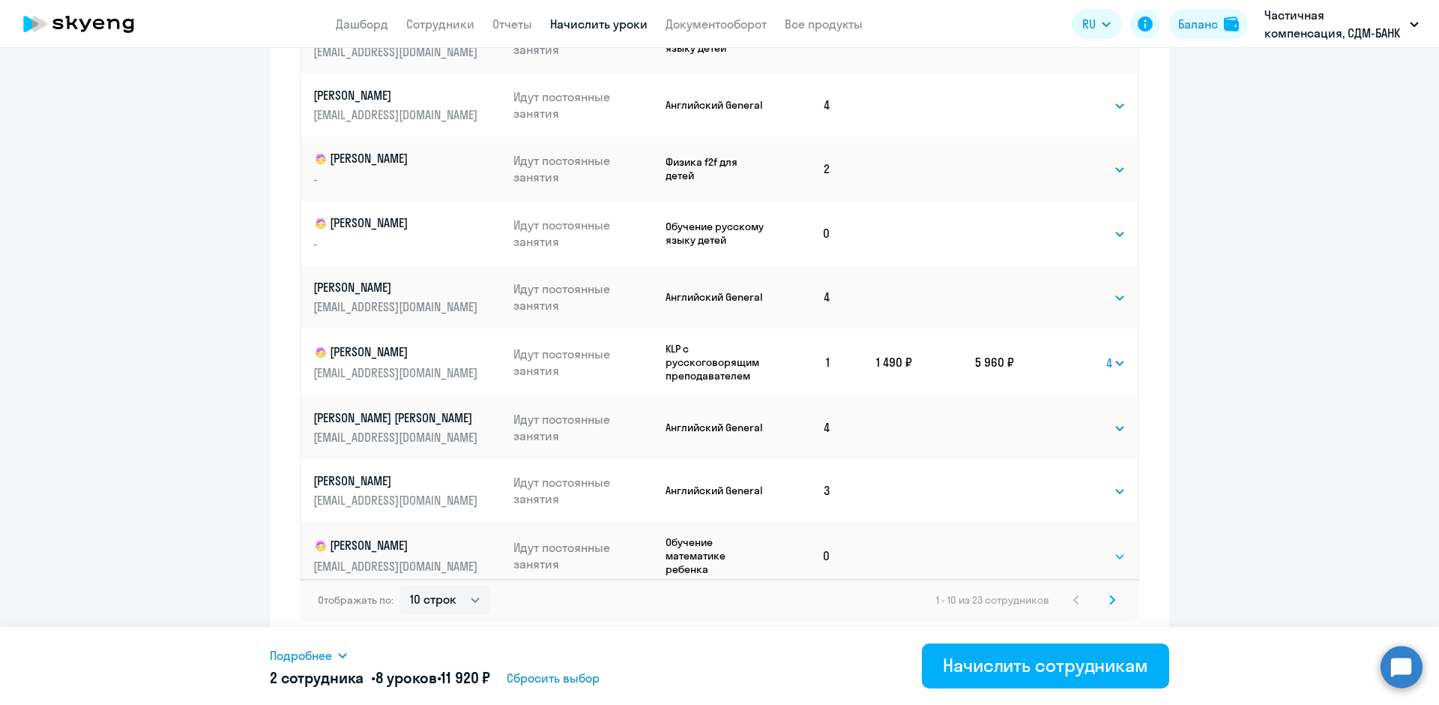
click at [1103, 547] on select "Выбрать 4 8 16 32 64 96 128" at bounding box center [1094, 556] width 61 height 18
select select "4"
click at [1064, 547] on select "Выбрать 4 8 16 32 64 96 128" at bounding box center [1094, 556] width 61 height 18
click at [472, 595] on select "10 строк 30 строк 50 строк" at bounding box center [445, 600] width 91 height 30
select select "30"
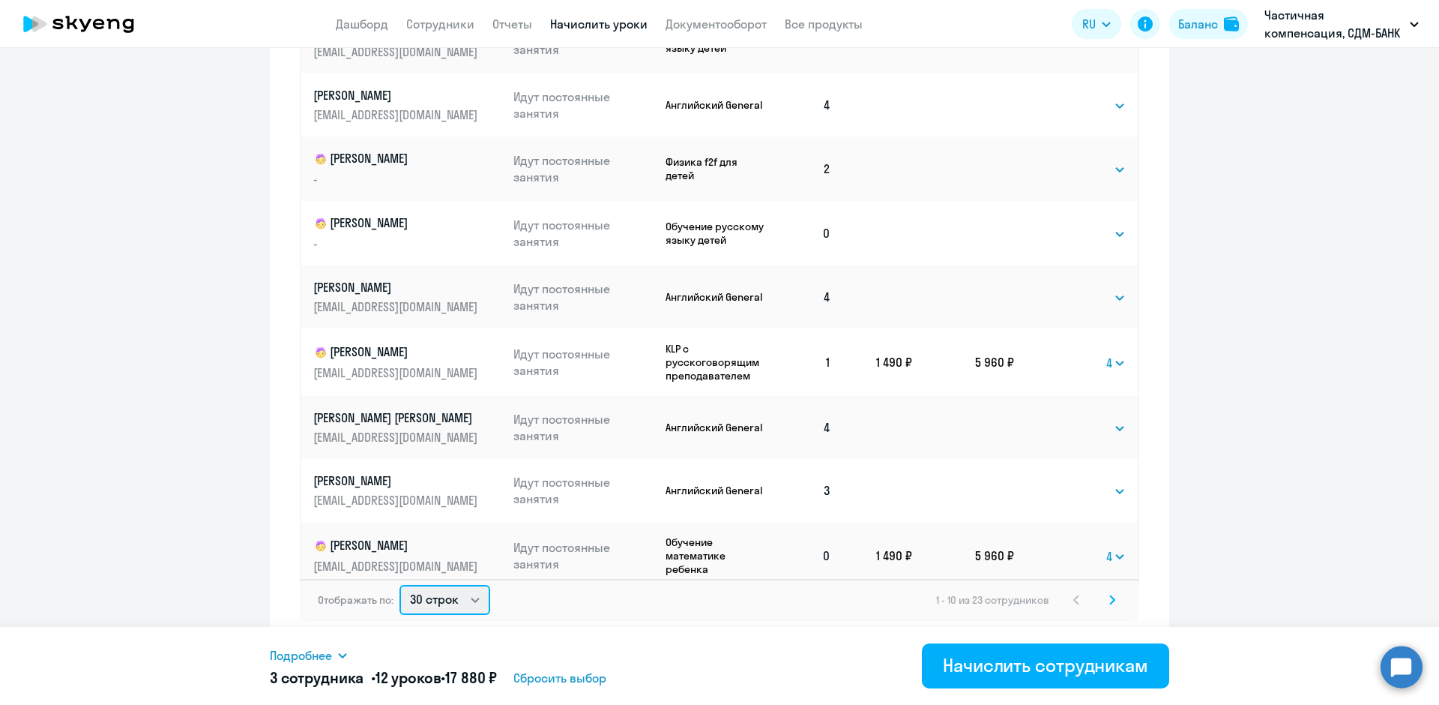
click at [400, 585] on select "10 строк 30 строк 50 строк" at bounding box center [445, 600] width 91 height 30
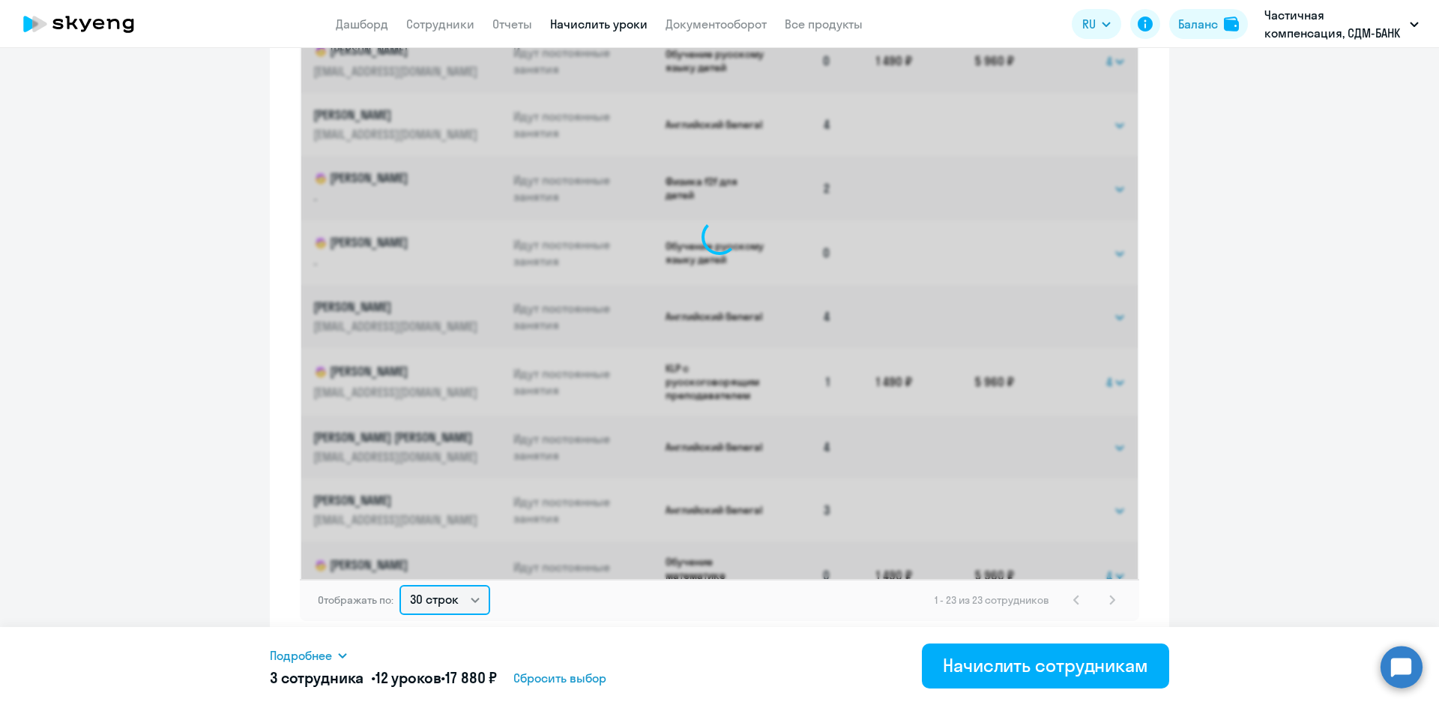
select select "4"
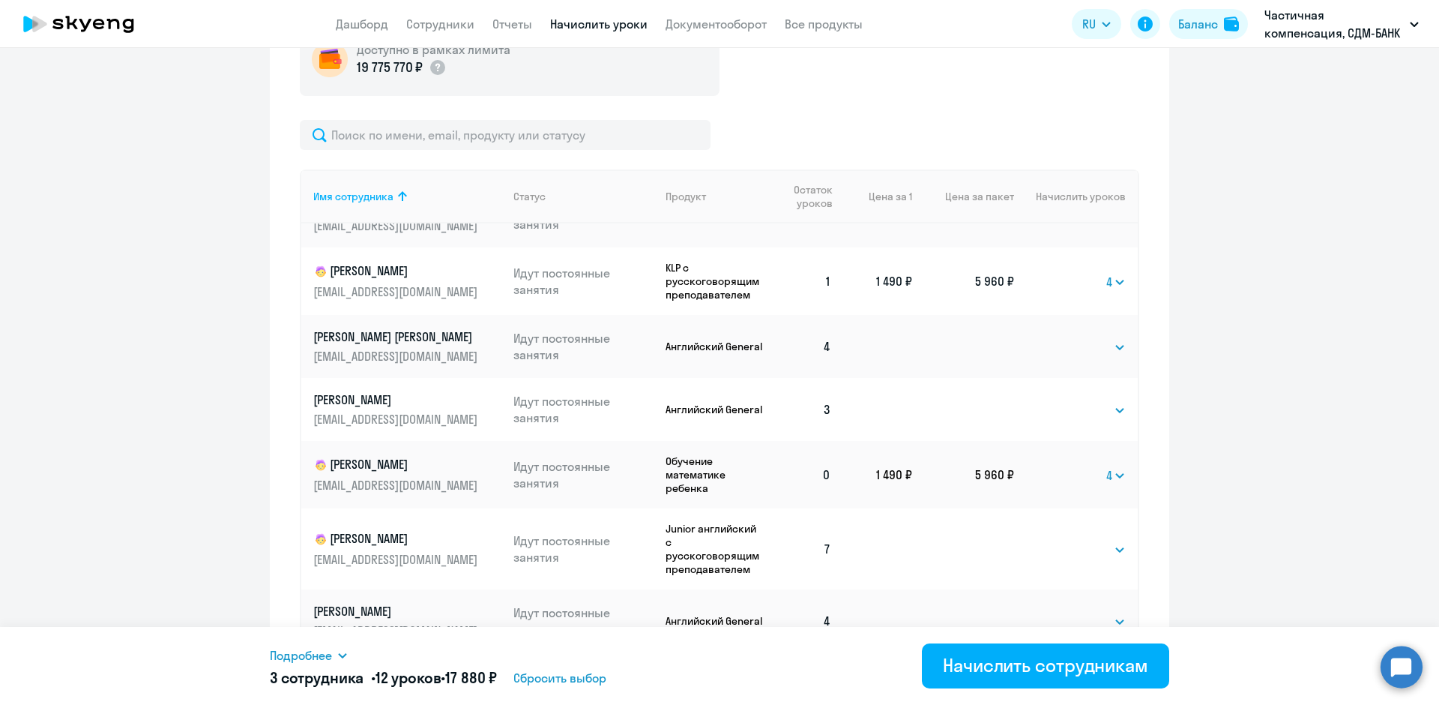
scroll to position [450, 0]
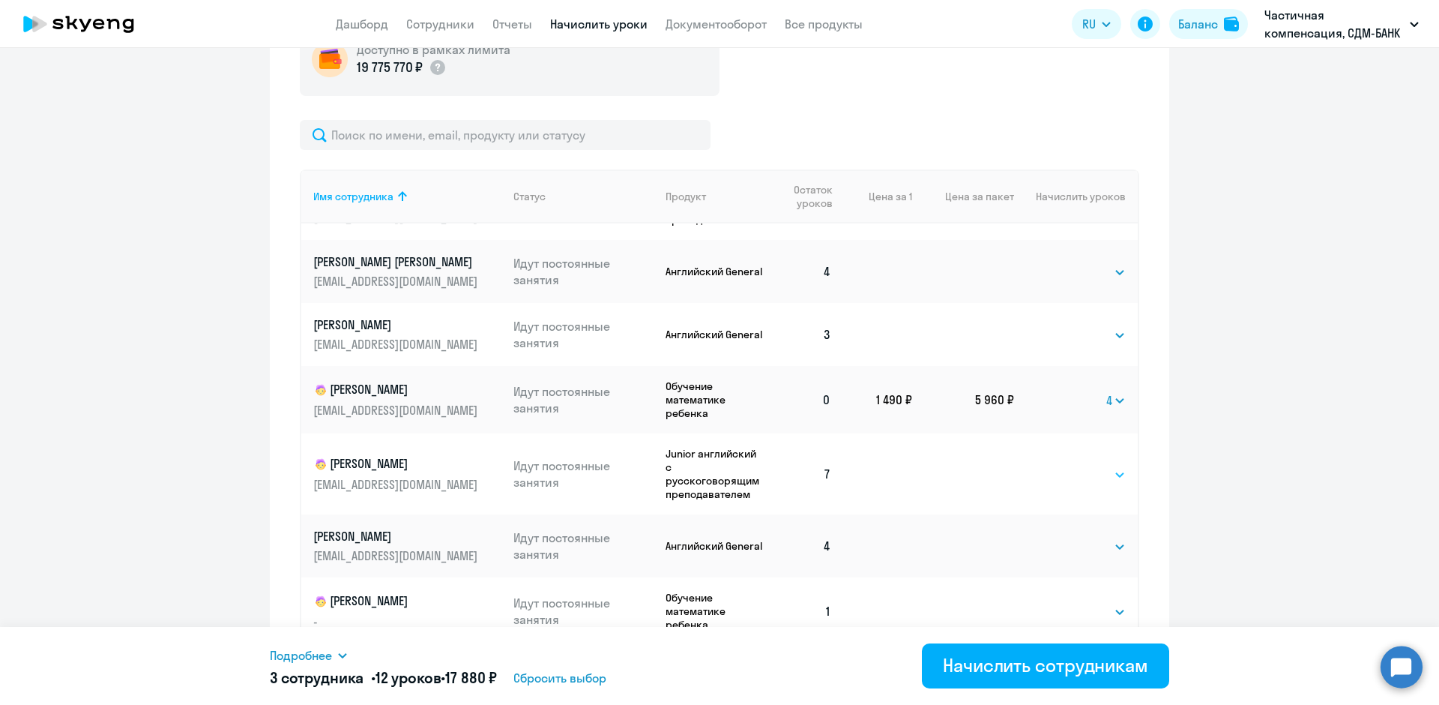
click at [1102, 466] on select "Выбрать 4 8 16 32 64 96 128" at bounding box center [1094, 475] width 61 height 18
select select "4"
click at [1064, 466] on select "Выбрать 4 8 16 32 64 96 128" at bounding box center [1094, 475] width 61 height 18
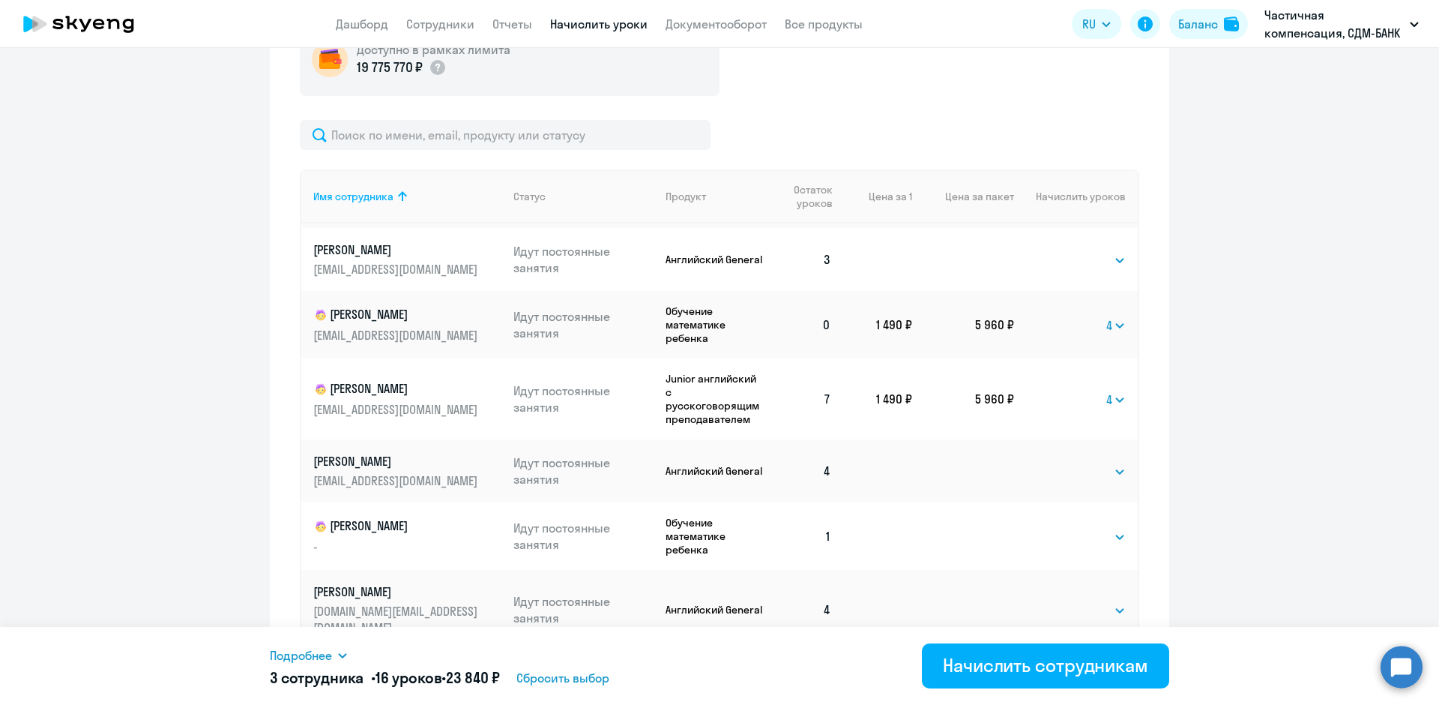
scroll to position [600, 0]
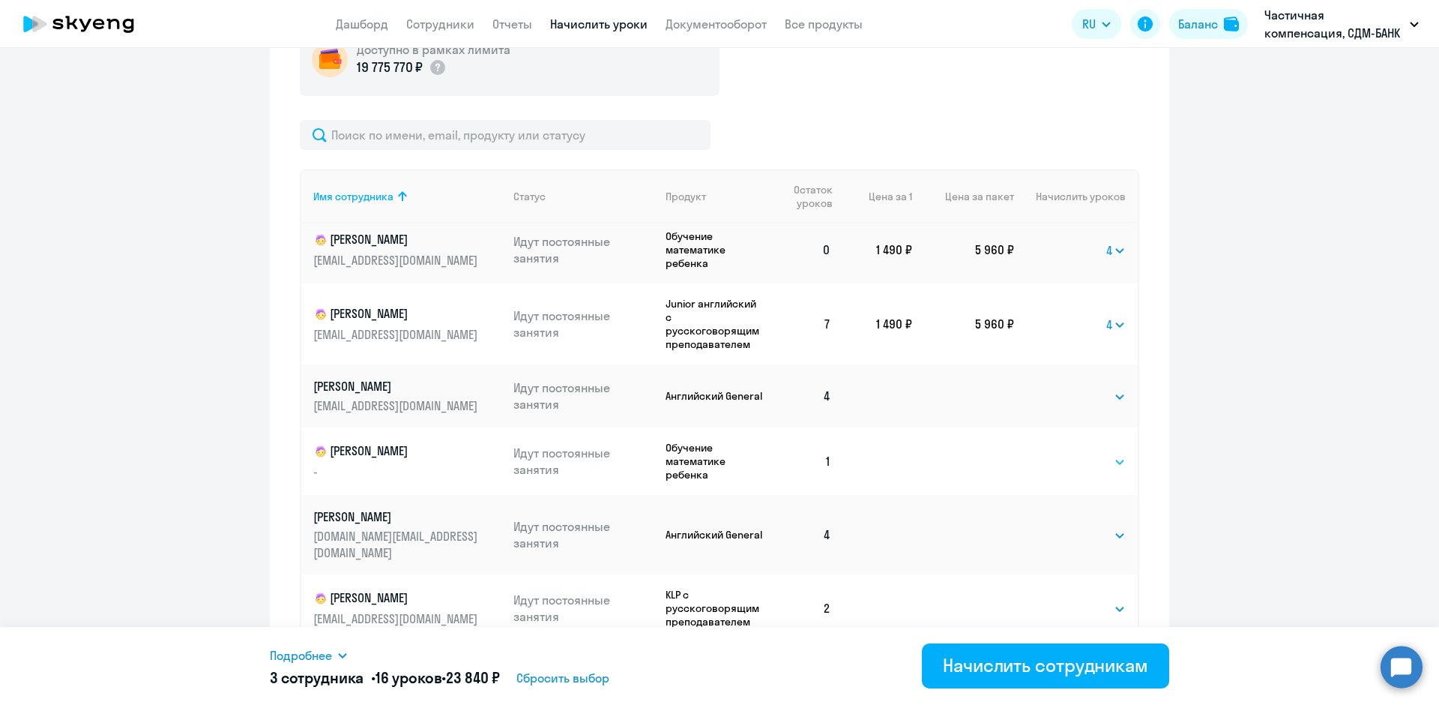
click at [1102, 453] on select "Выбрать 4 8 16 32 64 96 128" at bounding box center [1094, 462] width 61 height 18
select select "4"
click at [1064, 453] on select "Выбрать 4 8 16 32 64 96 128" at bounding box center [1094, 462] width 61 height 18
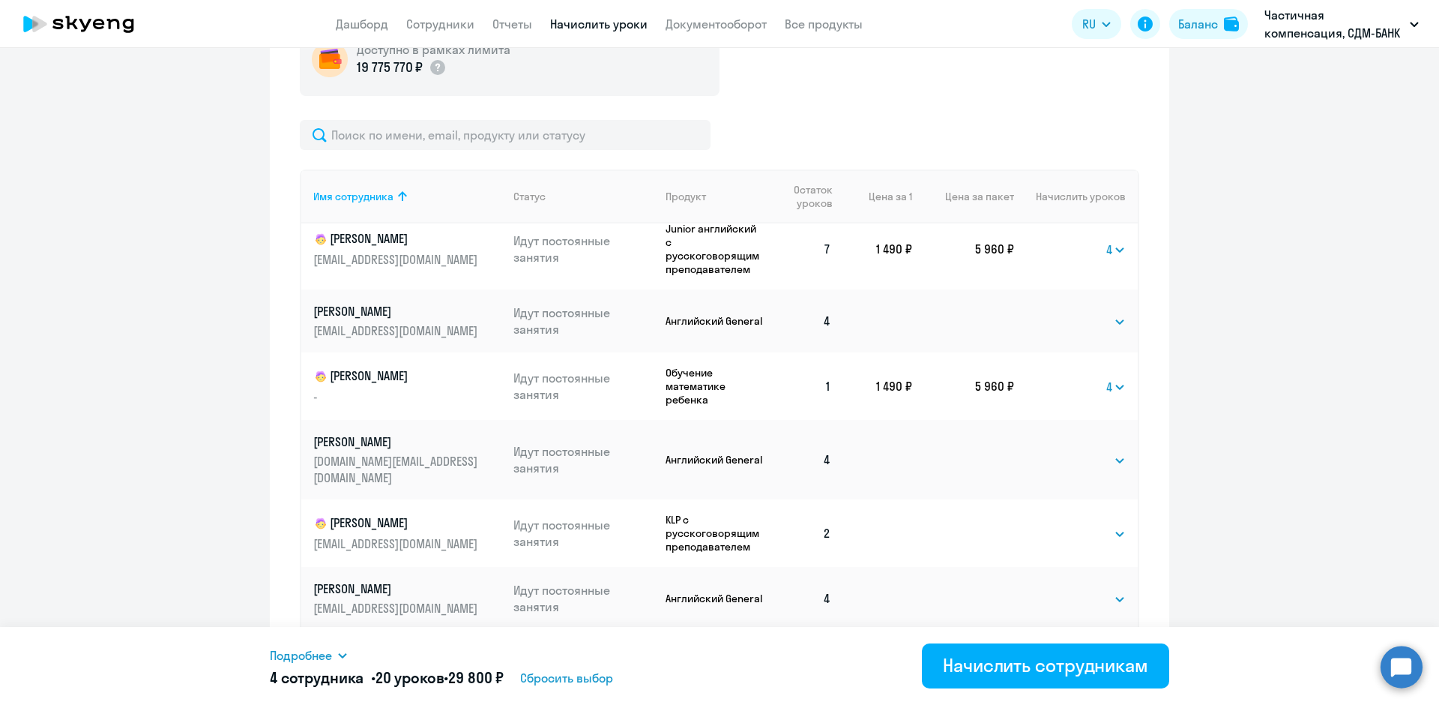
scroll to position [750, 0]
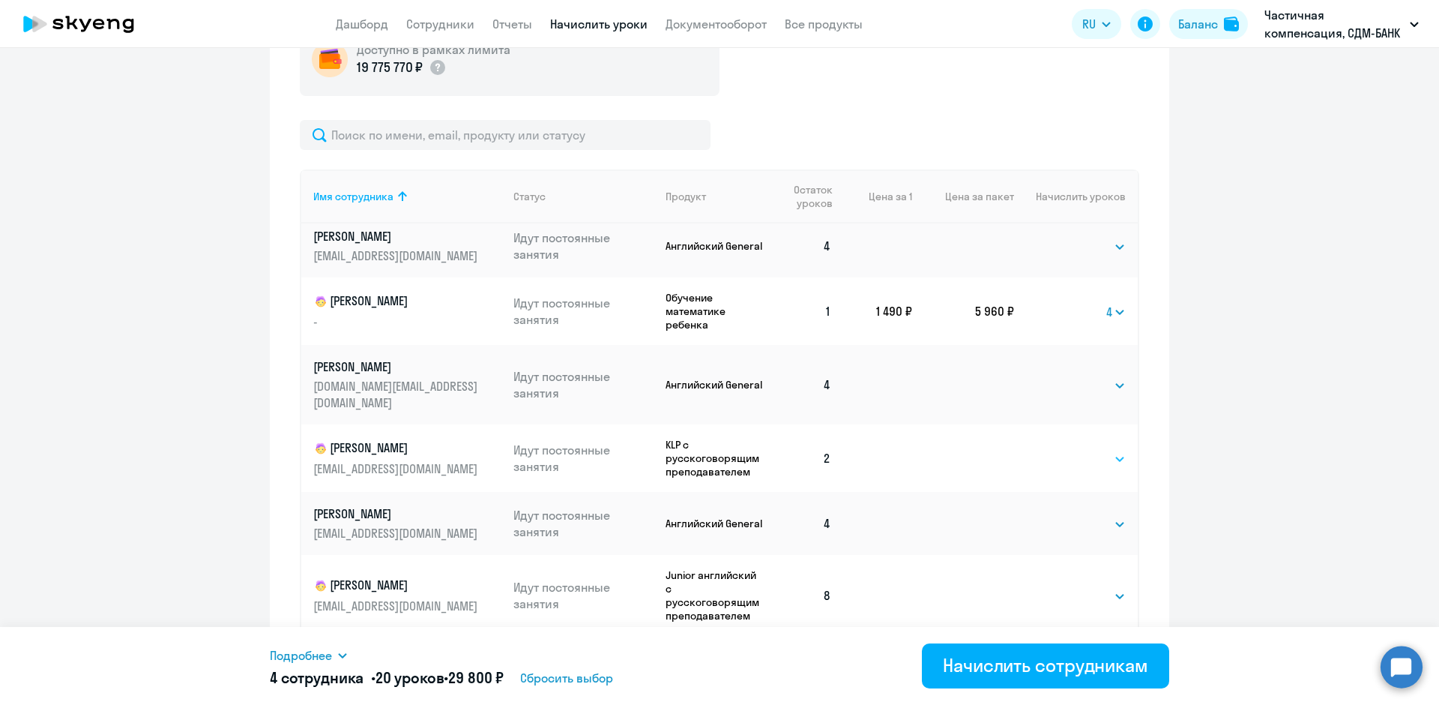
click at [1105, 450] on select "Выбрать 4 8 16 32 64 96 128" at bounding box center [1094, 459] width 61 height 18
select select "4"
click at [1064, 450] on select "Выбрать 4 8 16 32 64 96 128" at bounding box center [1094, 459] width 61 height 18
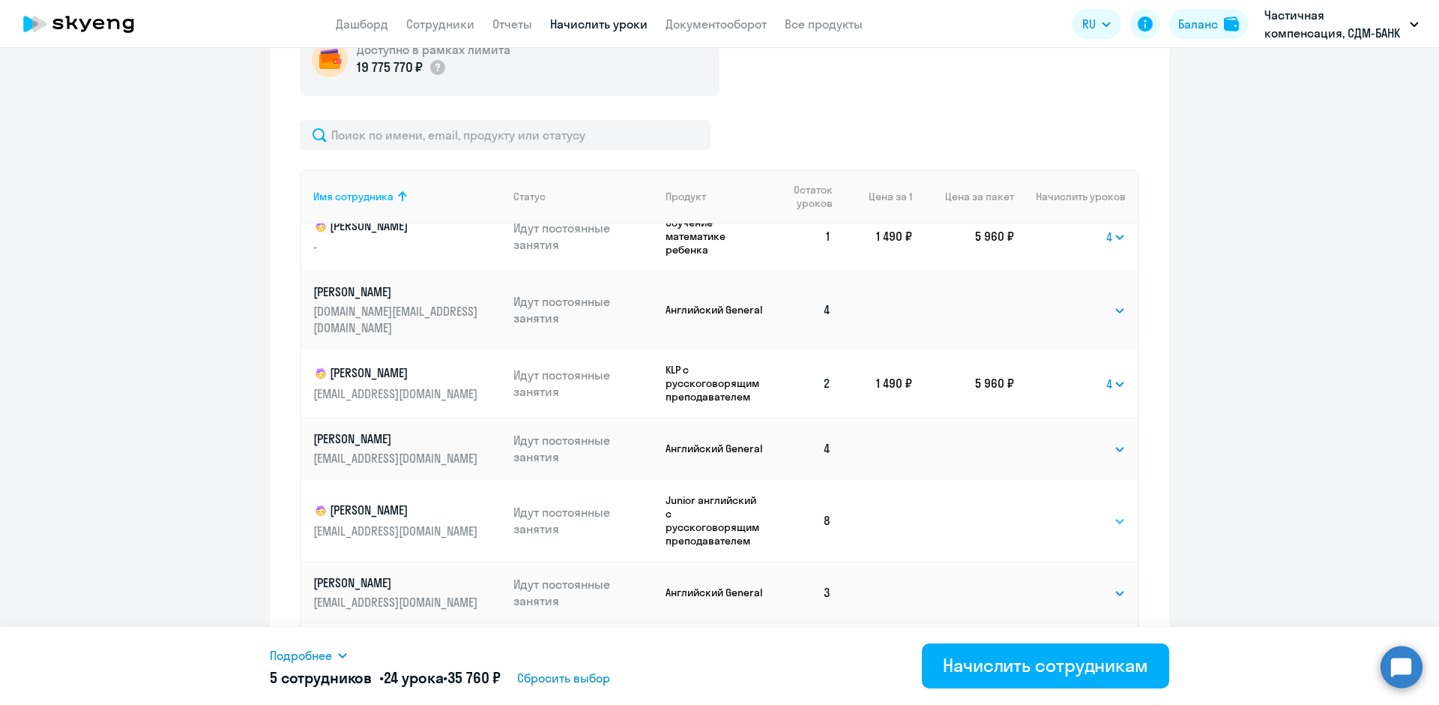
click at [1105, 512] on select "Выбрать 4 8 16 32 64 96 128" at bounding box center [1094, 521] width 61 height 18
select select "4"
click at [1064, 512] on select "Выбрать 4 8 16 32 64 96 128" at bounding box center [1094, 521] width 61 height 18
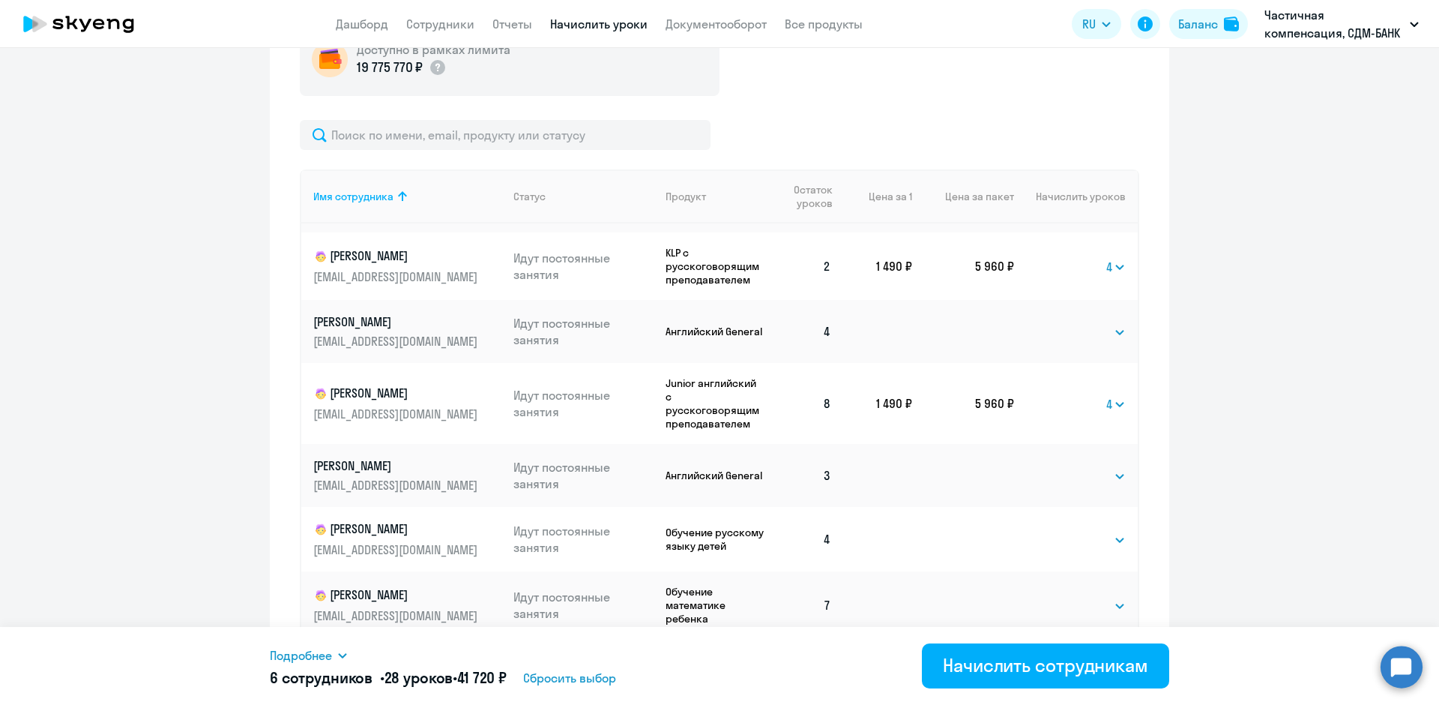
scroll to position [585, 0]
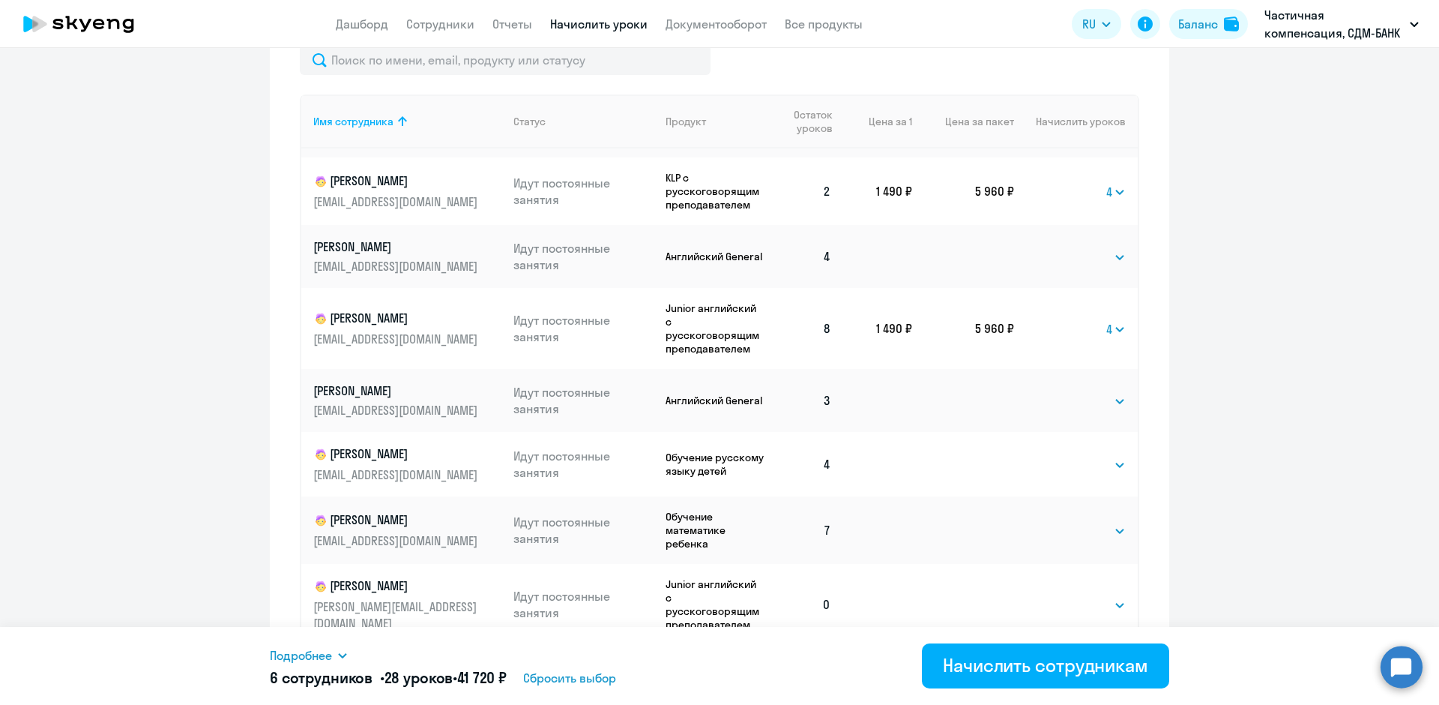
click at [1110, 446] on td "Выбрать 4 8 16 32 64 96 128 Выбрать" at bounding box center [1076, 464] width 124 height 64
click at [1101, 456] on select "Выбрать 4 8 16 32 64 96 128" at bounding box center [1094, 465] width 61 height 18
select select "4"
click at [1064, 456] on select "Выбрать 4 8 16 32 64 96 128" at bounding box center [1094, 465] width 61 height 18
click at [1106, 522] on select "Выбрать 4 8 16 32 64 96 128" at bounding box center [1094, 531] width 61 height 18
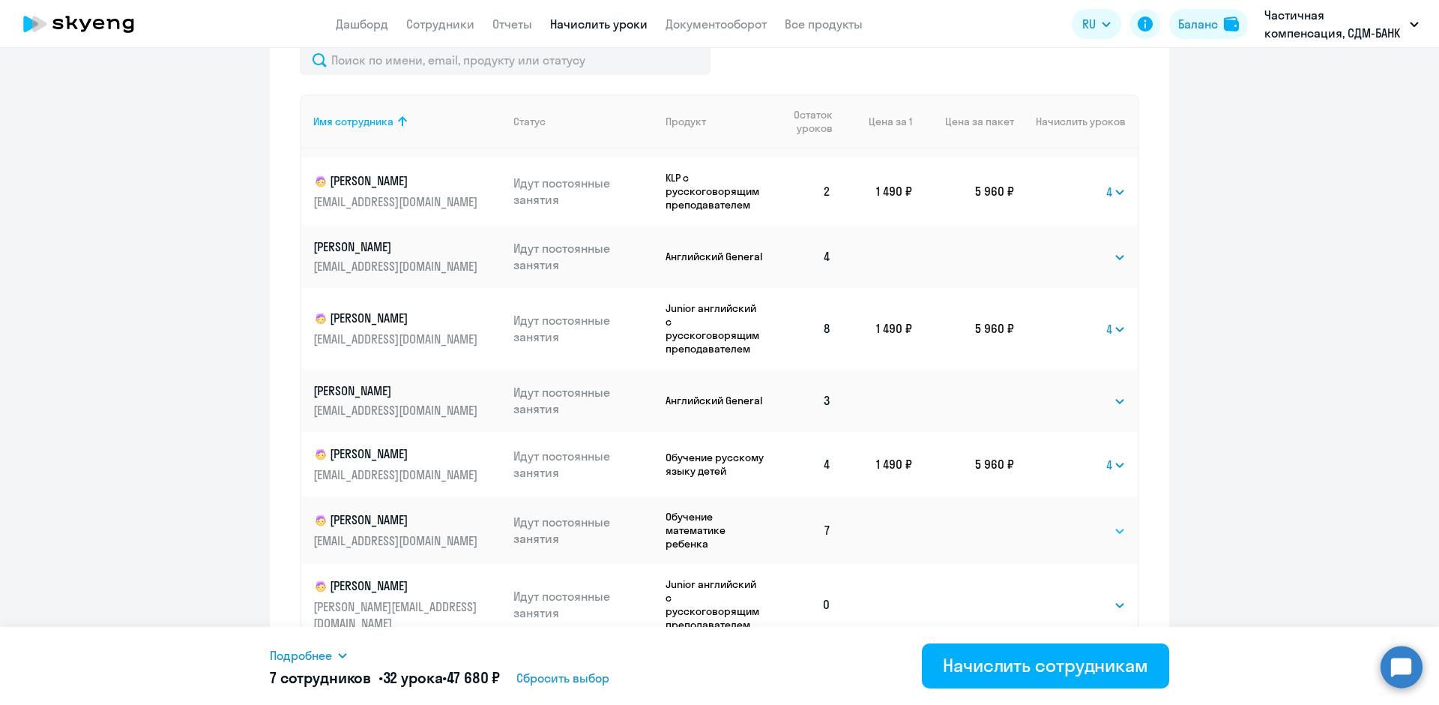
select select "4"
click at [1064, 522] on select "Выбрать 4 8 16 32 64 96 128" at bounding box center [1094, 531] width 61 height 18
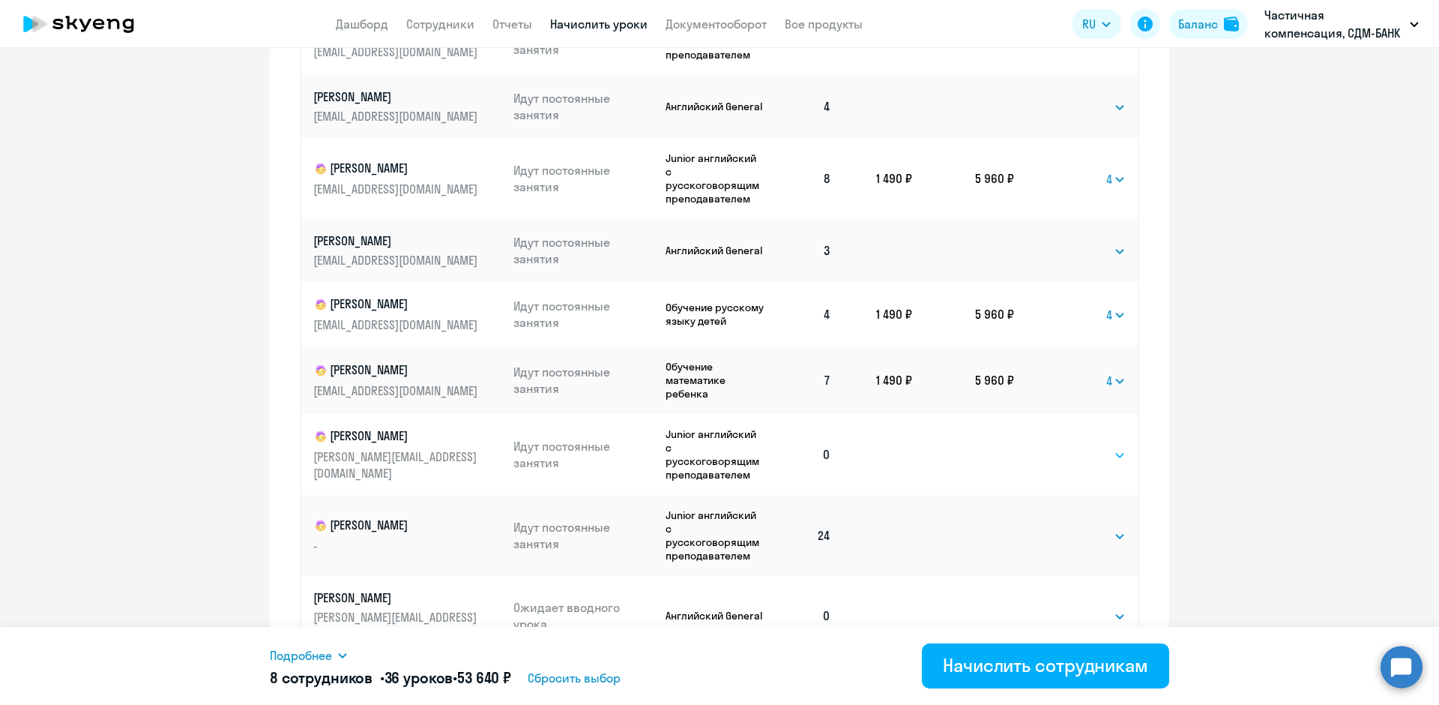
click at [1104, 446] on select "Выбрать 4 8 16 32 64 96 128" at bounding box center [1094, 455] width 61 height 18
select select "4"
click at [1064, 446] on select "Выбрать 4 8 16 32 64 96 128" at bounding box center [1094, 455] width 61 height 18
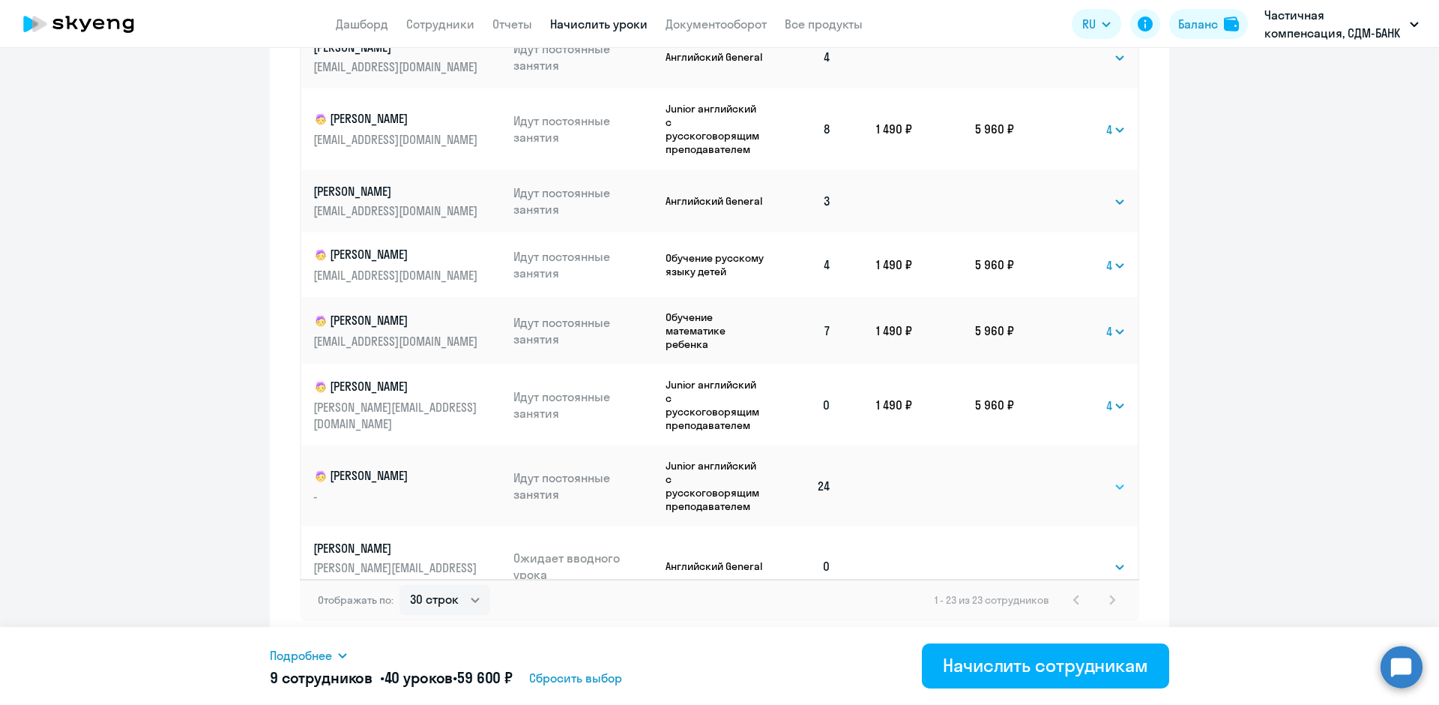
click at [1103, 478] on select "Выбрать 4 8 16 32 64 96 128" at bounding box center [1094, 487] width 61 height 18
select select "4"
click at [1064, 478] on select "Выбрать 4 8 16 32 64 96 128" at bounding box center [1094, 487] width 61 height 18
click at [1048, 662] on div "Начислить сотрудникам" at bounding box center [1045, 665] width 205 height 24
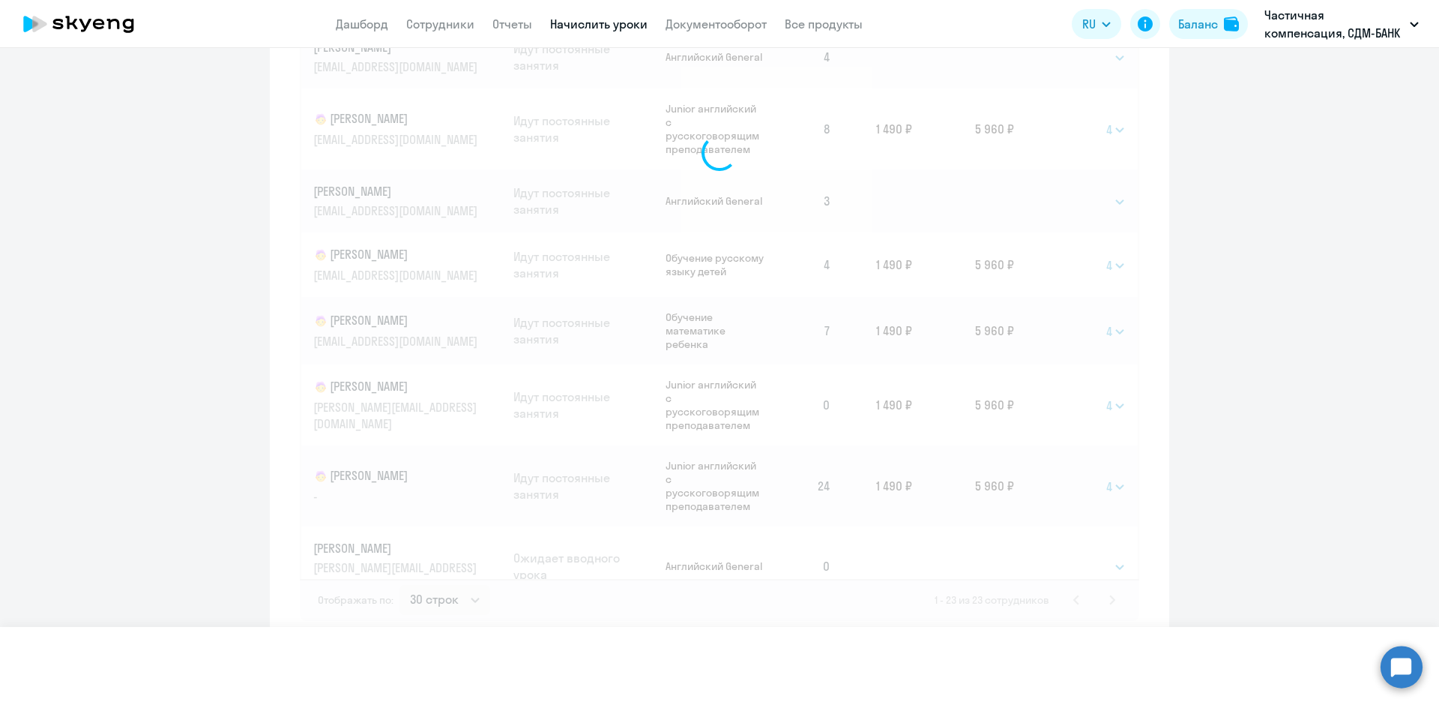
select select
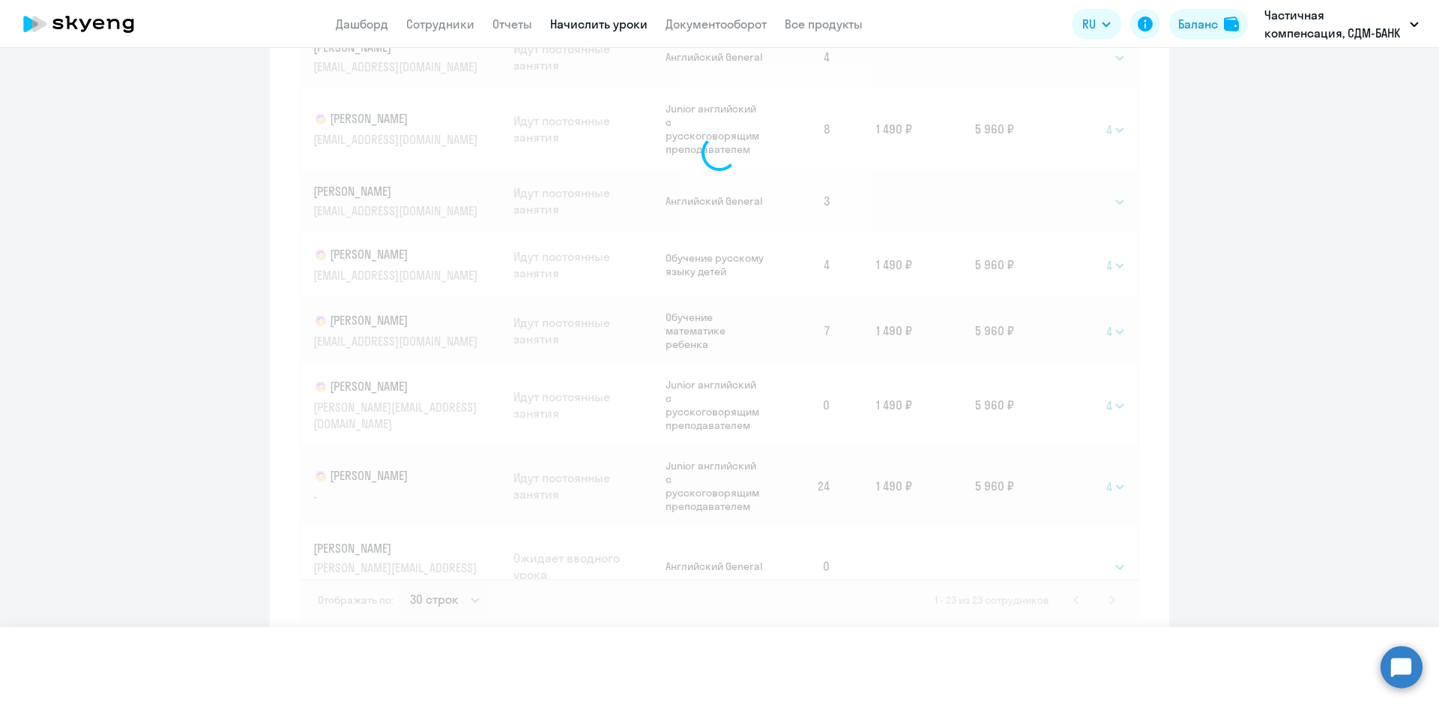
select select
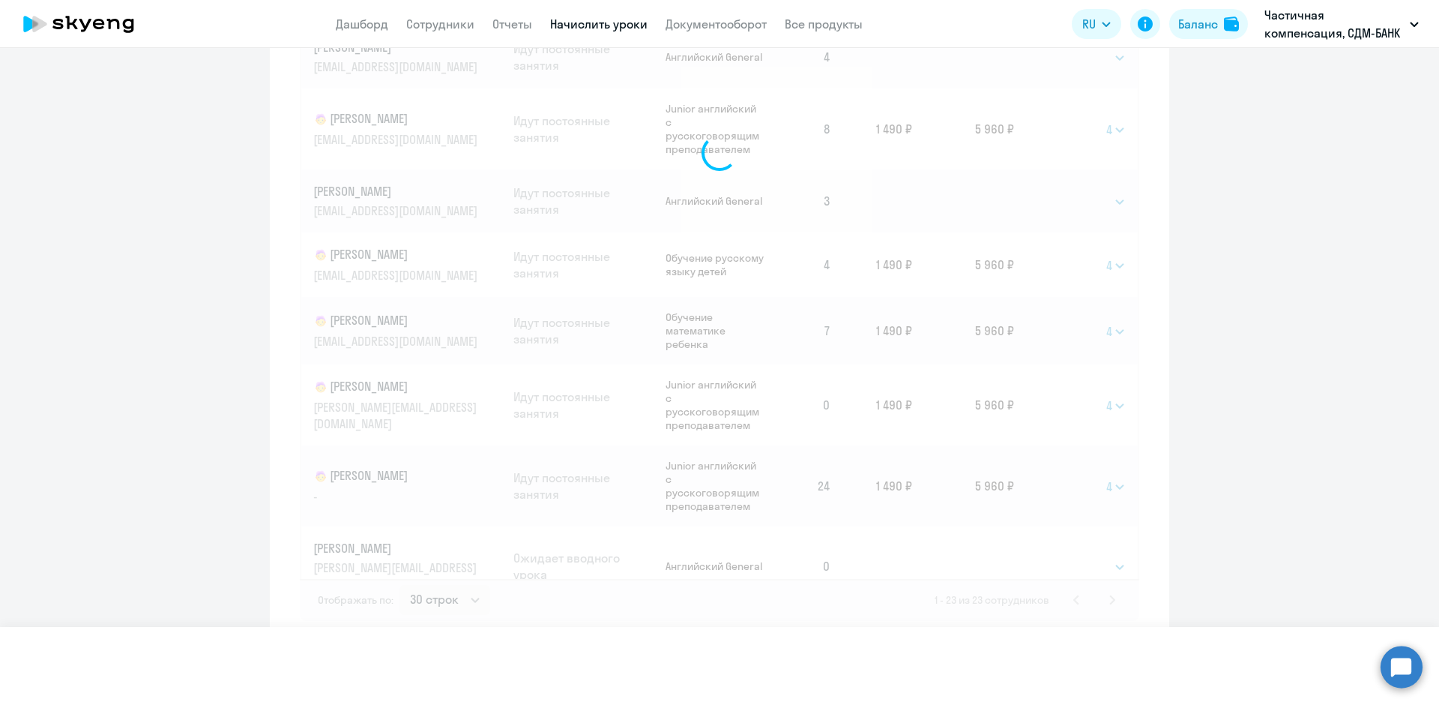
select select
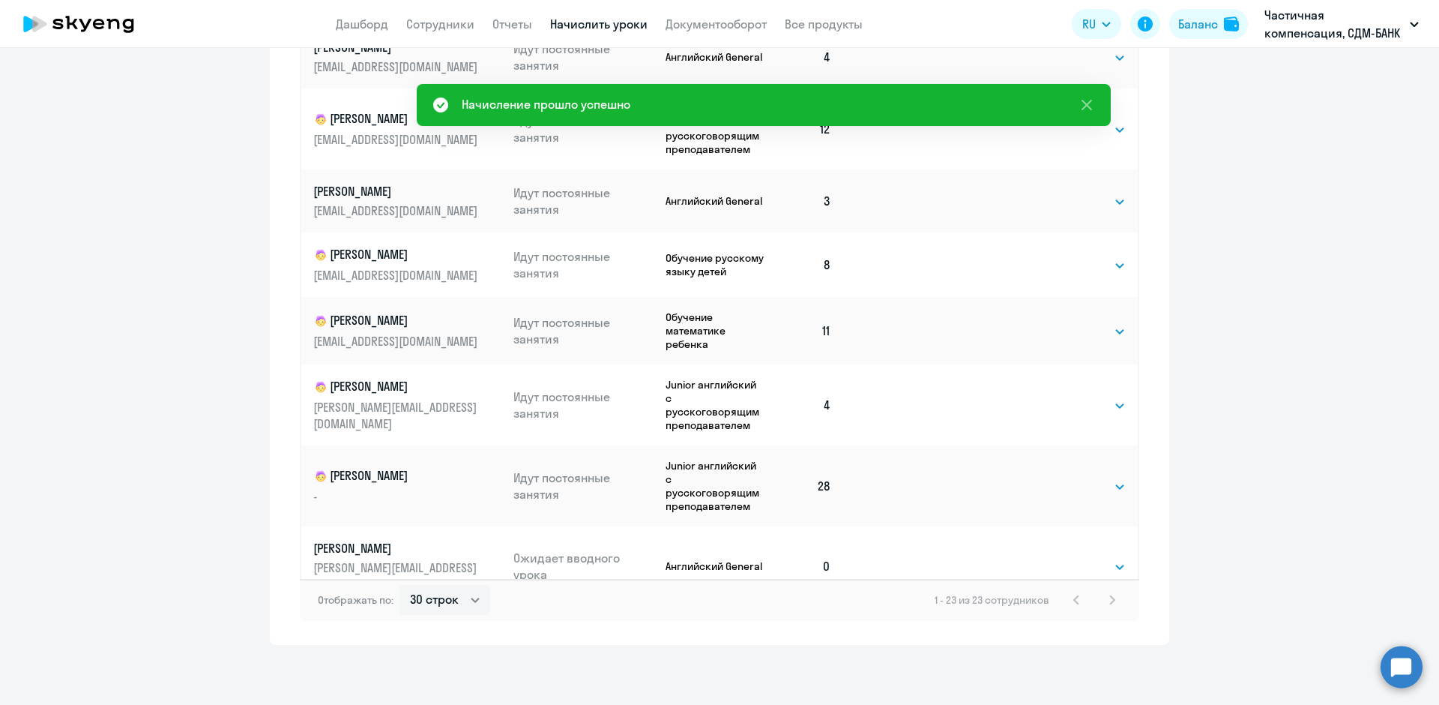
scroll to position [0, 0]
